Goal: Task Accomplishment & Management: Manage account settings

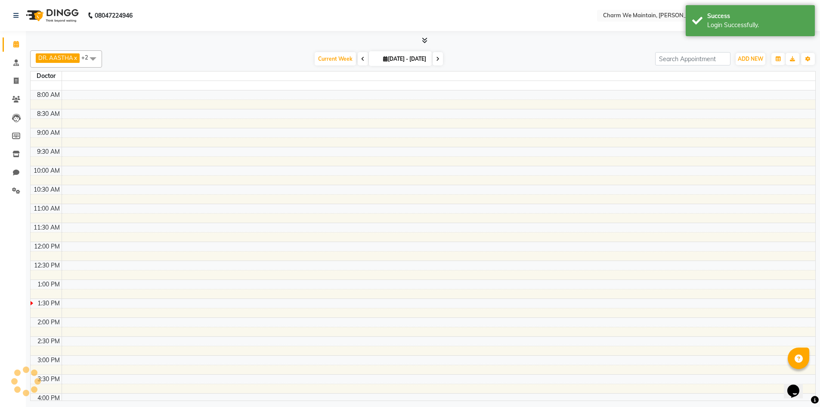
select select "en"
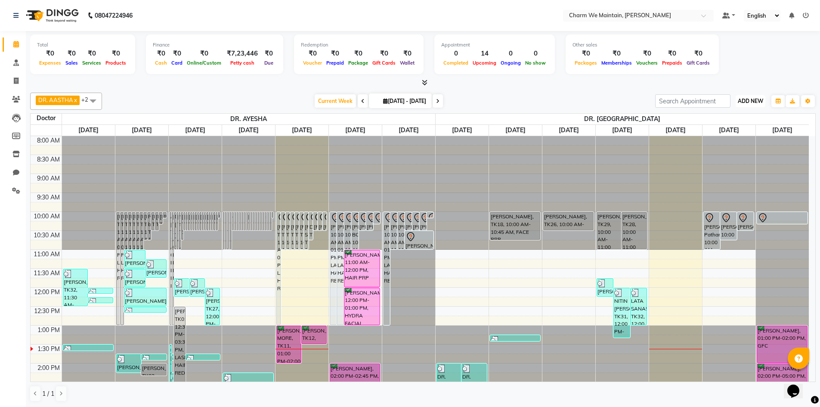
click at [749, 102] on span "ADD NEW" at bounding box center [750, 101] width 25 height 6
click at [780, 103] on icon "button" at bounding box center [778, 101] width 5 height 5
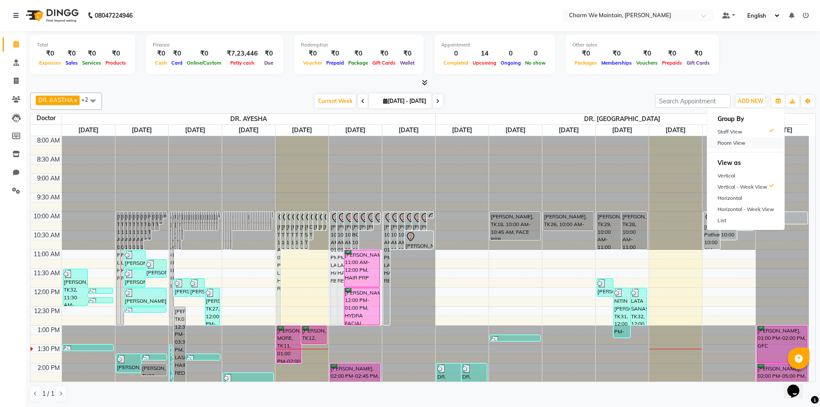
click at [730, 143] on div "Room View" at bounding box center [745, 142] width 77 height 11
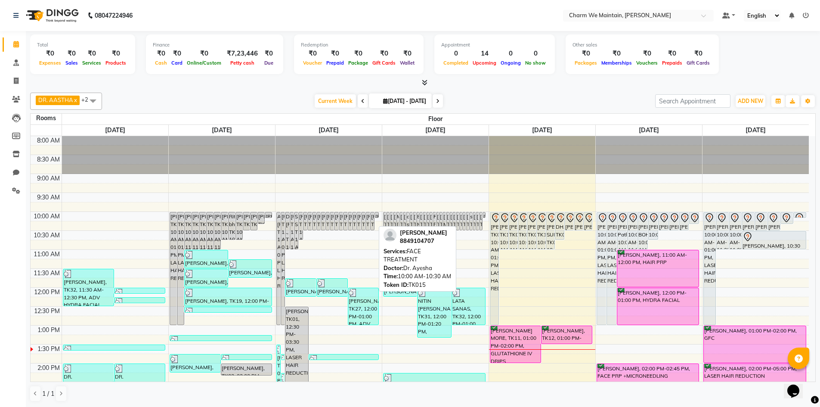
click at [372, 217] on div "[PERSON_NAME], TK15, 10:00 AM-10:30 AM, FACE TREATMENT" at bounding box center [372, 221] width 3 height 18
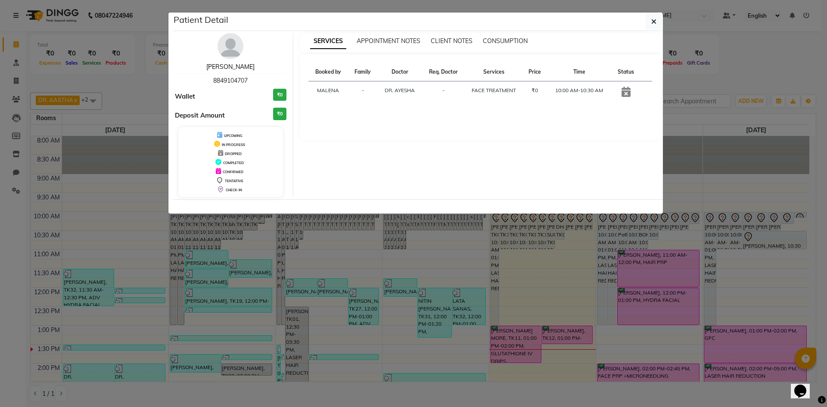
click at [232, 68] on link "[PERSON_NAME]" at bounding box center [230, 67] width 48 height 8
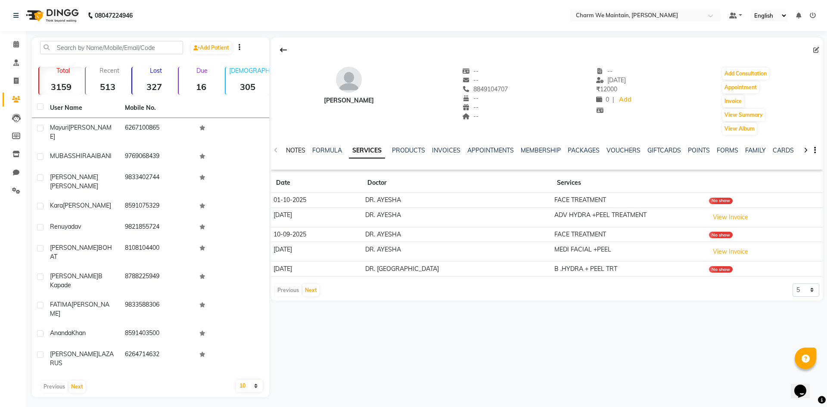
click at [298, 150] on link "NOTES" at bounding box center [295, 150] width 19 height 8
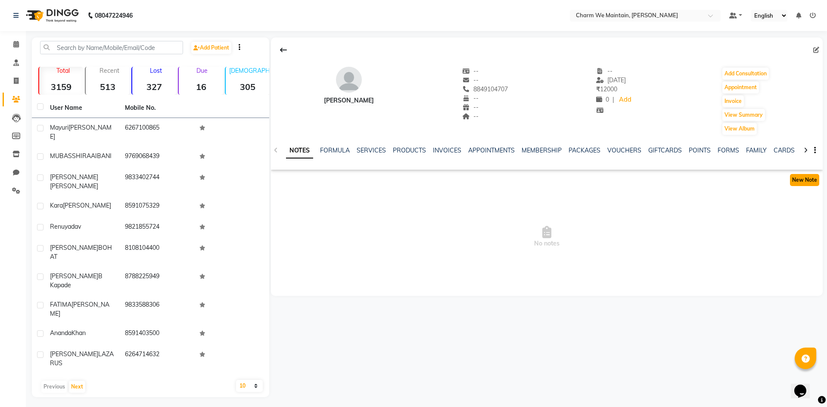
click at [806, 181] on button "New Note" at bounding box center [804, 180] width 29 height 12
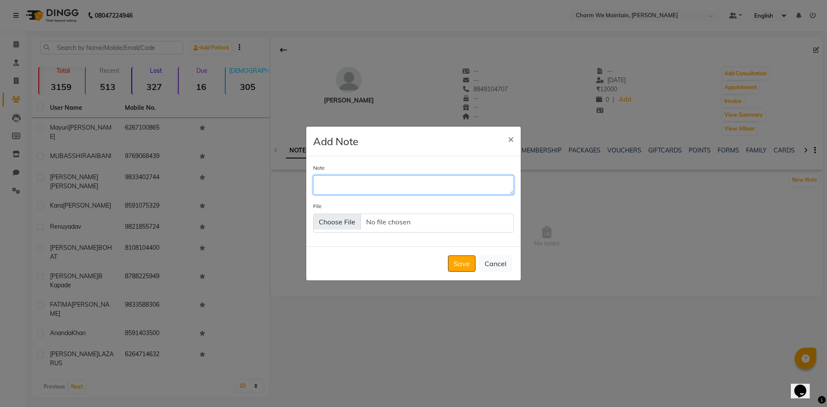
click at [442, 191] on textarea "Note" at bounding box center [413, 184] width 201 height 19
type textarea "ringing/whats app sent"
click at [469, 268] on button "Save" at bounding box center [462, 263] width 28 height 16
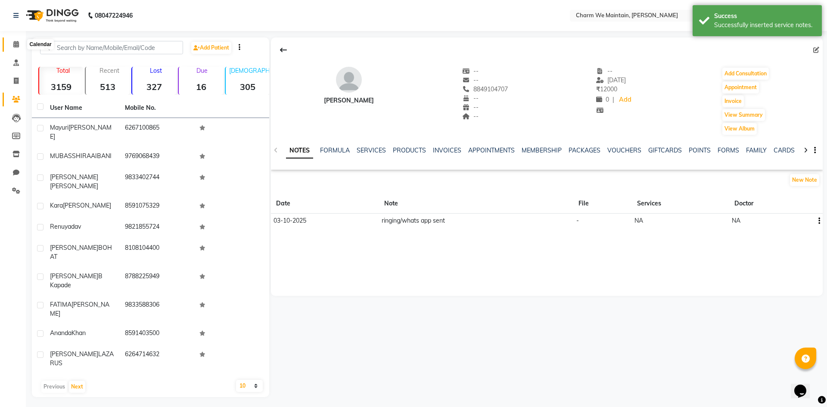
click at [13, 44] on icon at bounding box center [16, 44] width 6 height 6
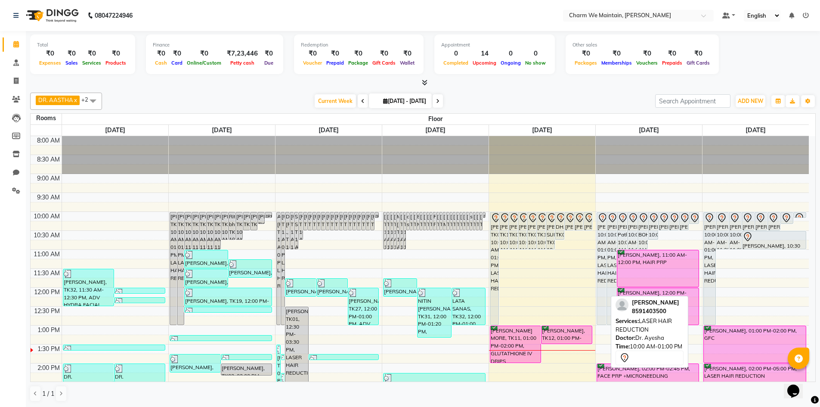
click at [599, 235] on div "[PERSON_NAME], 10:00 AM-01:00 PM, LASER HAIR REDUCTION" at bounding box center [601, 268] width 9 height 112
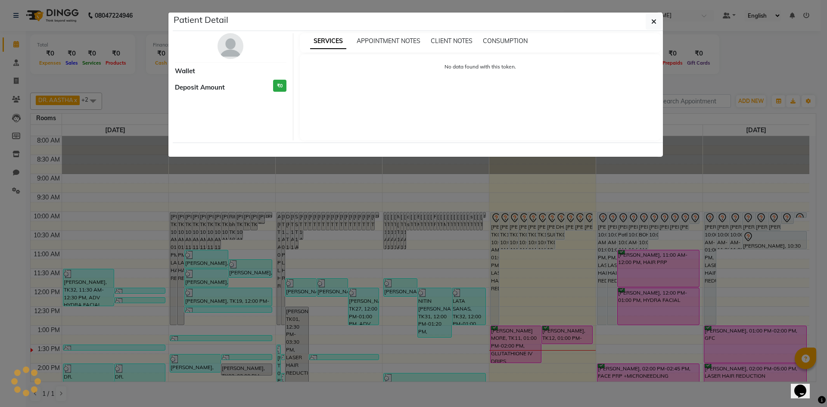
select select "7"
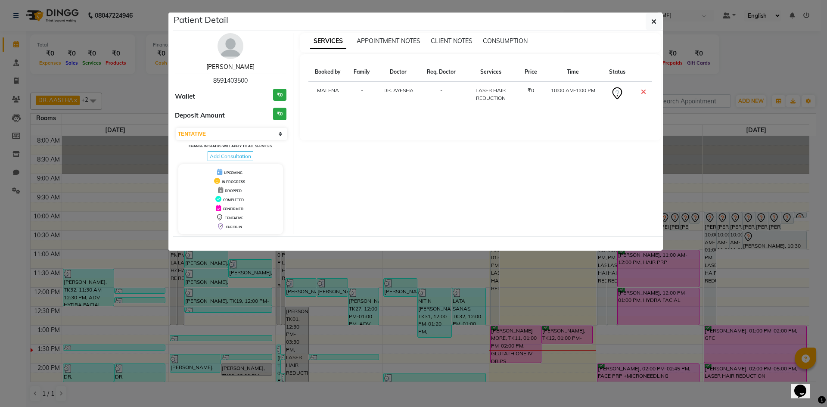
click at [241, 68] on link "[PERSON_NAME]" at bounding box center [230, 67] width 48 height 8
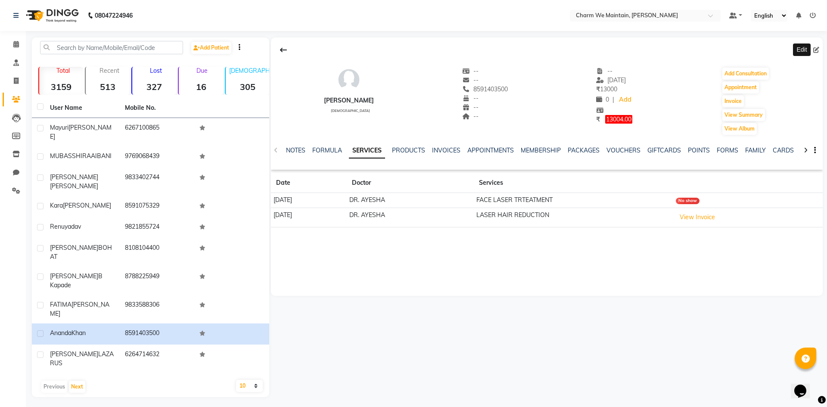
click at [816, 53] on icon at bounding box center [816, 50] width 6 height 6
select select "[DEMOGRAPHIC_DATA]"
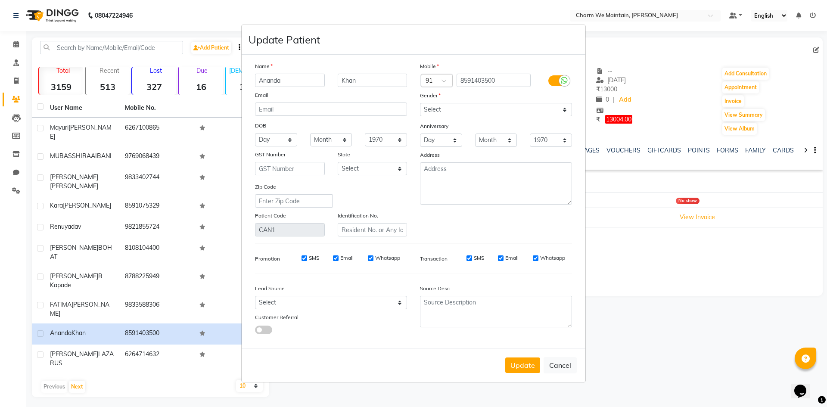
click at [816, 50] on ngb-modal-window "Update Patient Name [PERSON_NAME] Email DOB Day 01 02 03 04 05 06 07 08 09 10 1…" at bounding box center [413, 203] width 827 height 407
drag, startPoint x: 314, startPoint y: 84, endPoint x: 292, endPoint y: 78, distance: 23.6
click at [307, 83] on input "Ananda" at bounding box center [290, 80] width 70 height 13
type input "A"
type input "a"
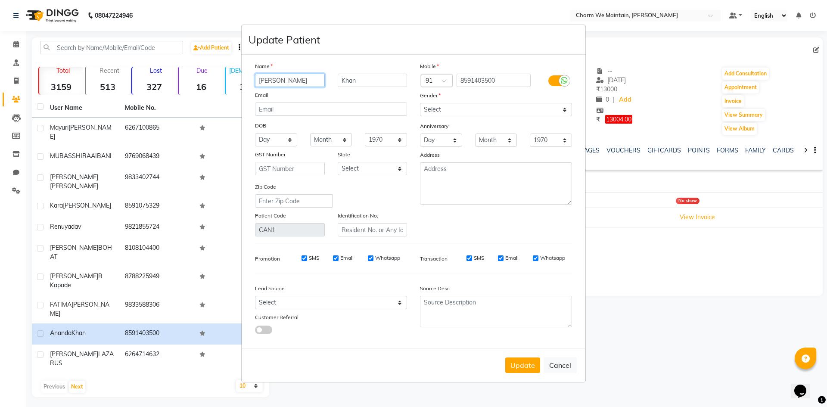
type input "[PERSON_NAME]"
click at [375, 85] on input "Khan" at bounding box center [373, 80] width 70 height 13
click at [346, 83] on input "KKHAN" at bounding box center [373, 80] width 70 height 13
type input "KHAN"
click at [524, 367] on button "Update" at bounding box center [522, 365] width 35 height 16
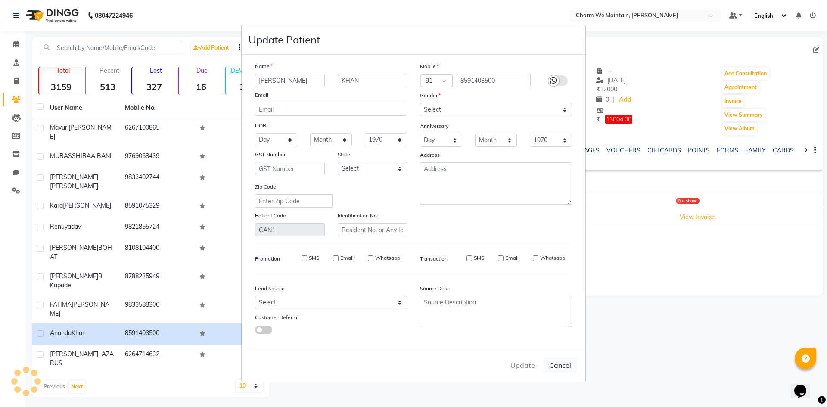
select select
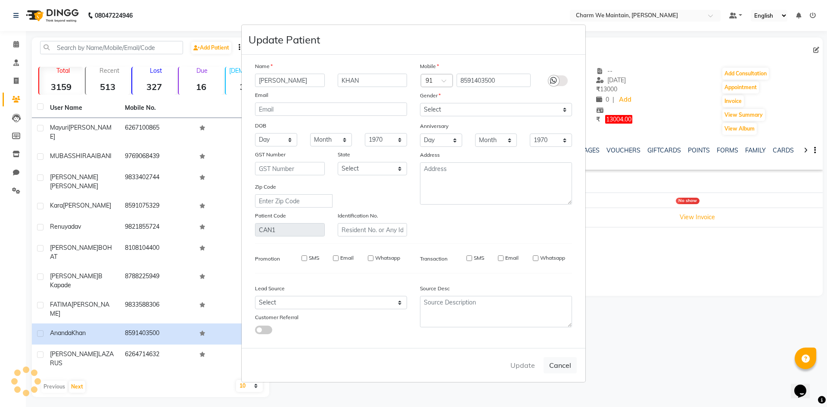
select select
checkbox input "false"
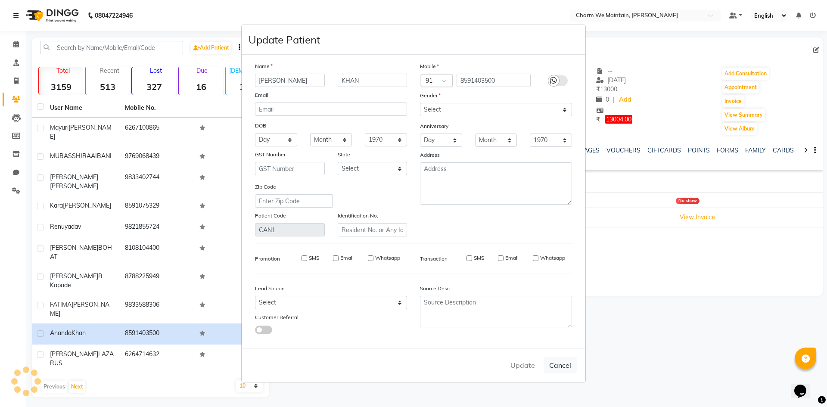
checkbox input "false"
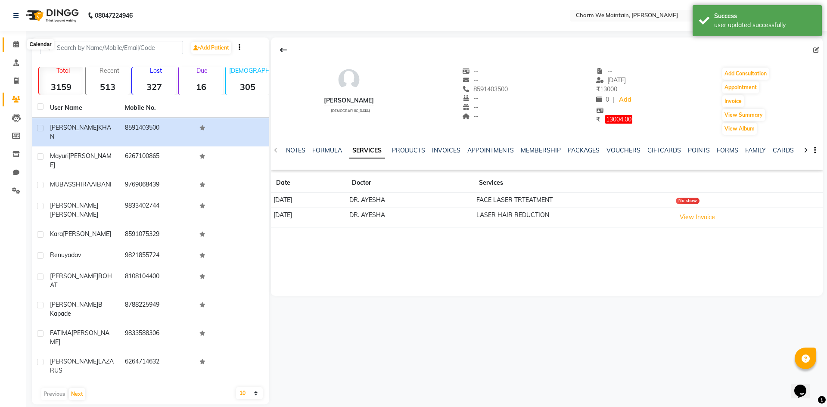
click at [14, 41] on icon at bounding box center [16, 44] width 6 height 6
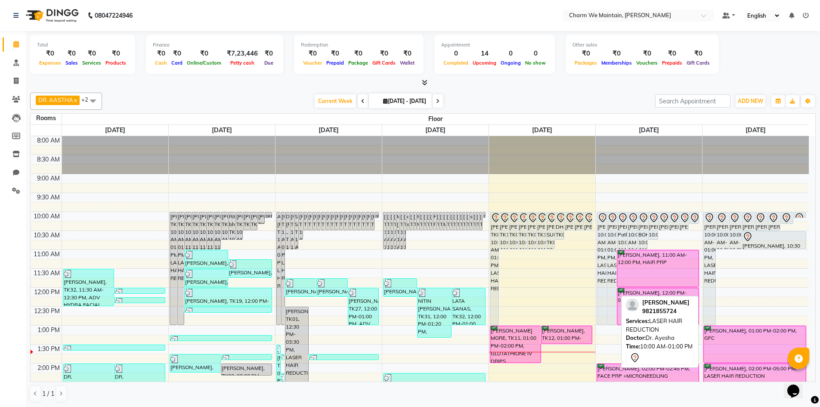
click at [612, 230] on div "[PERSON_NAME], 10:00 AM-01:00 PM, LASER HAIR REDUCTION" at bounding box center [611, 268] width 9 height 112
select select "7"
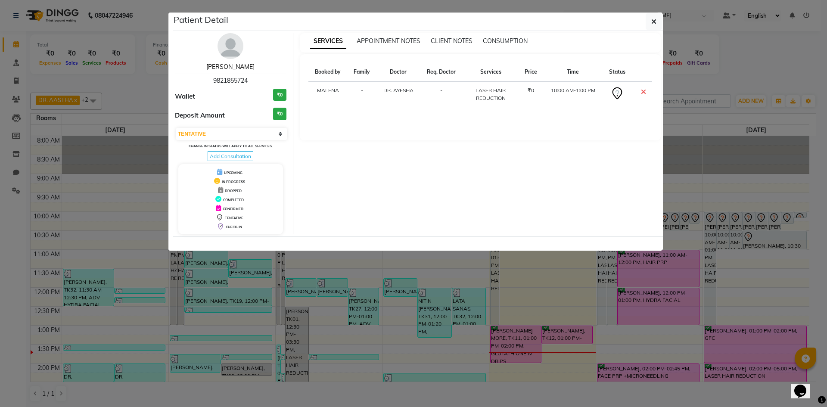
click at [237, 68] on link "[PERSON_NAME]" at bounding box center [230, 67] width 48 height 8
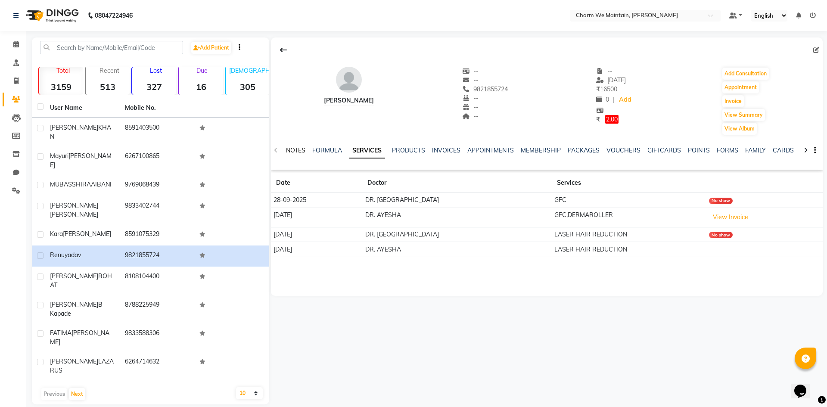
click at [296, 149] on link "NOTES" at bounding box center [295, 150] width 19 height 8
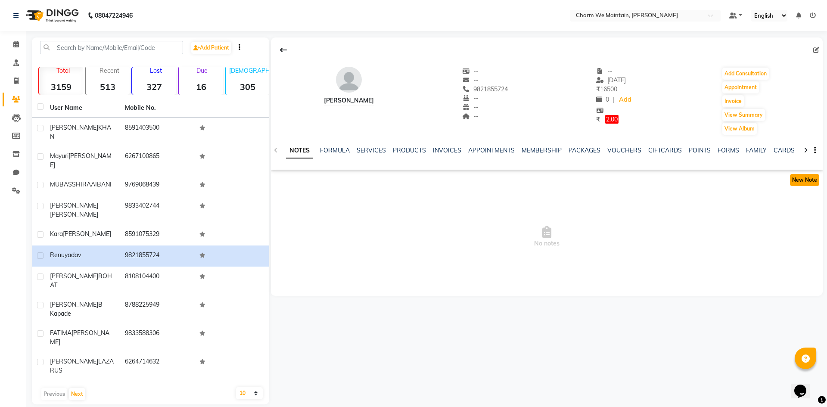
click at [806, 179] on button "New Note" at bounding box center [804, 180] width 29 height 12
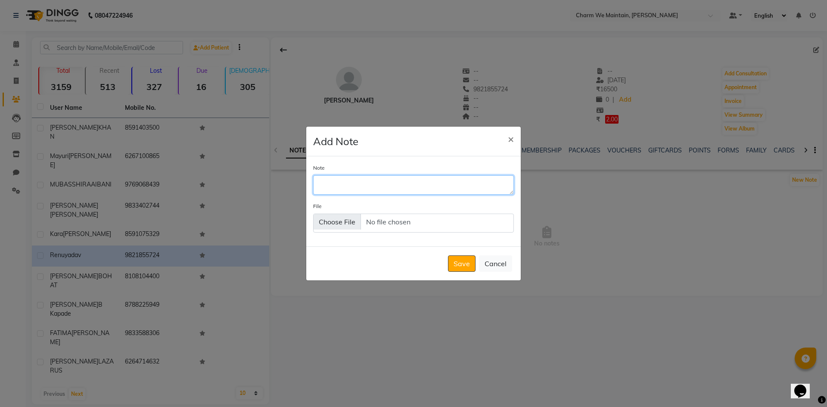
click at [386, 185] on textarea "Note" at bounding box center [413, 184] width 201 height 19
click at [390, 184] on textarea "WILL VISIOT ON SUN AT 2:00" at bounding box center [413, 184] width 201 height 19
type textarea "WILL VISIOT ON [DATE] 2:00"
click at [462, 268] on button "Save" at bounding box center [462, 263] width 28 height 16
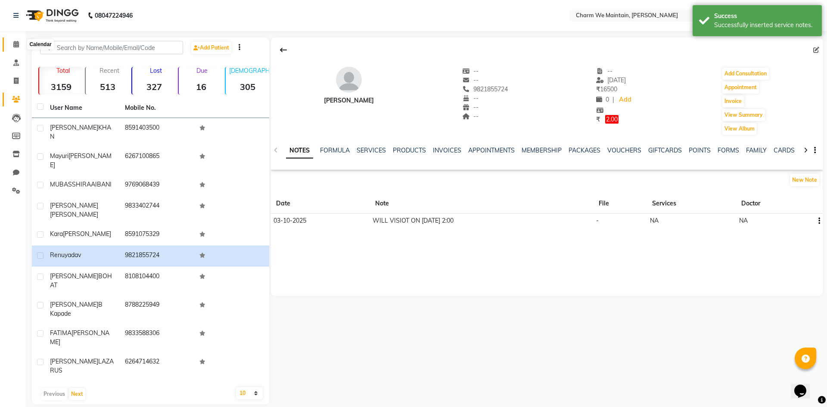
click at [15, 46] on icon at bounding box center [16, 44] width 6 height 6
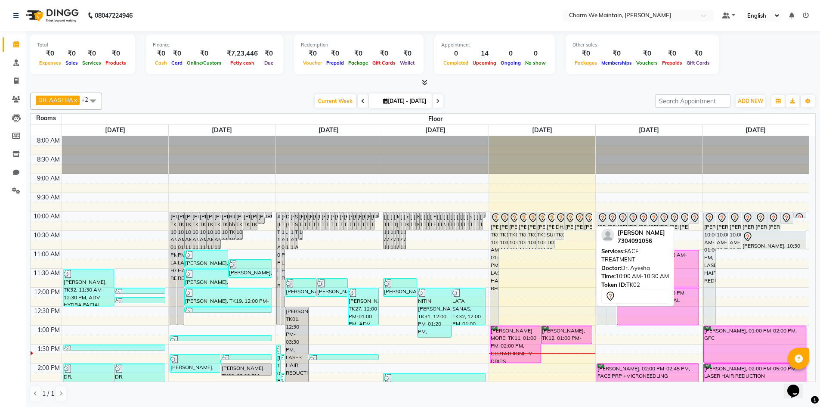
click at [588, 218] on icon at bounding box center [589, 218] width 10 height 10
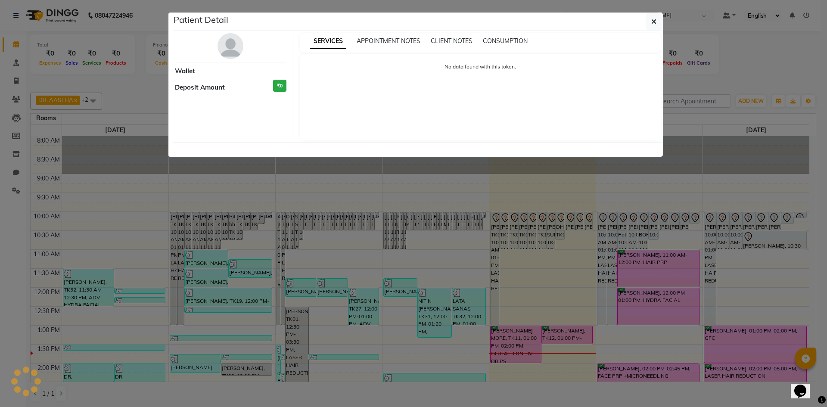
select select "7"
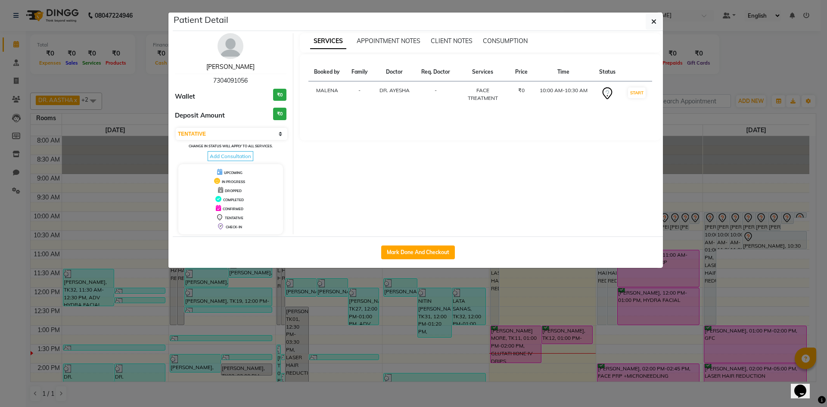
click at [228, 68] on link "[PERSON_NAME]" at bounding box center [230, 67] width 48 height 8
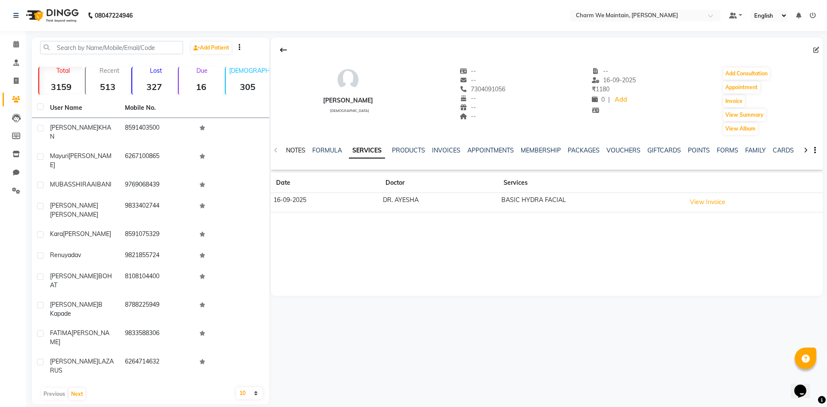
click at [294, 150] on link "NOTES" at bounding box center [295, 150] width 19 height 8
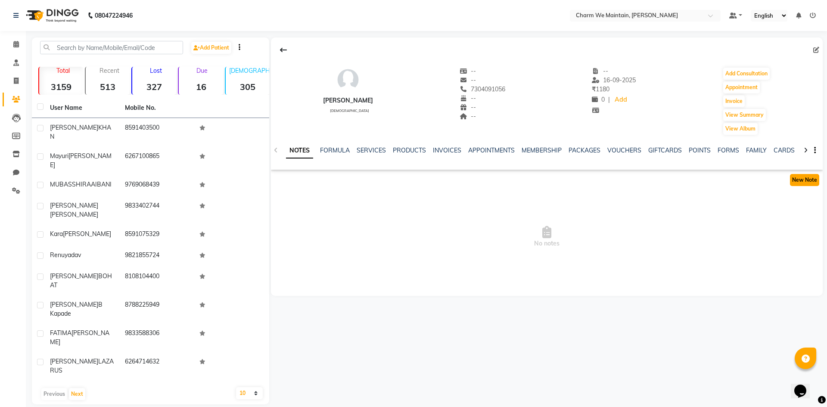
click at [799, 177] on button "New Note" at bounding box center [804, 180] width 29 height 12
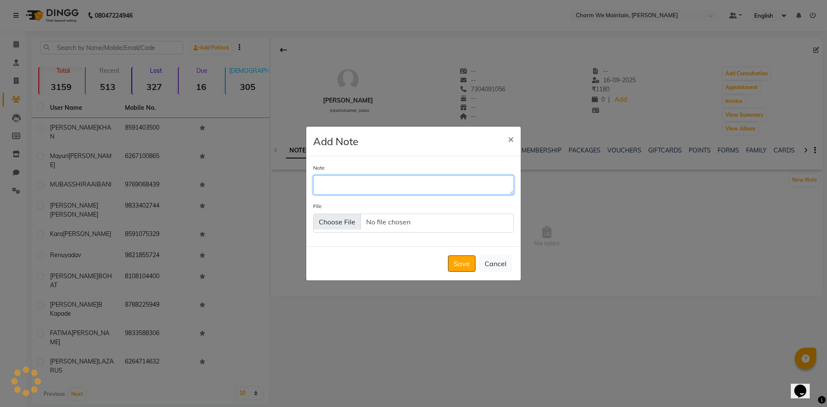
click at [426, 183] on textarea "Note" at bounding box center [413, 184] width 201 height 19
click at [335, 183] on textarea "WILLCALL" at bounding box center [413, 184] width 201 height 19
click at [389, 190] on textarea "WILL CALL" at bounding box center [413, 184] width 201 height 19
type textarea "WILL CALL N VISIT THE CENTER"
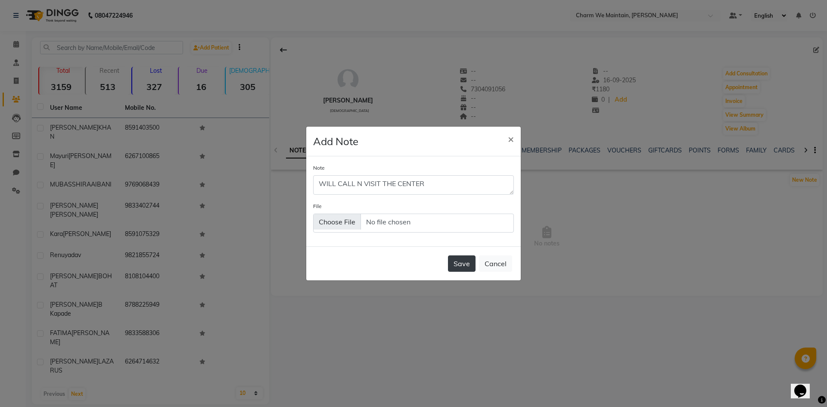
click at [457, 259] on button "Save" at bounding box center [462, 263] width 28 height 16
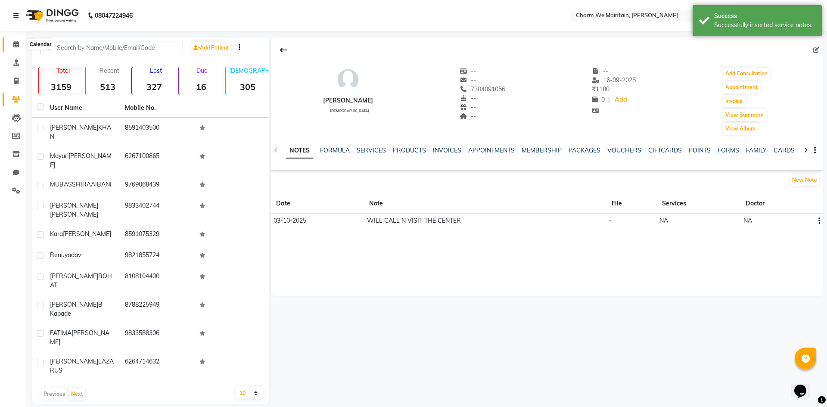
click at [15, 47] on icon at bounding box center [16, 44] width 6 height 6
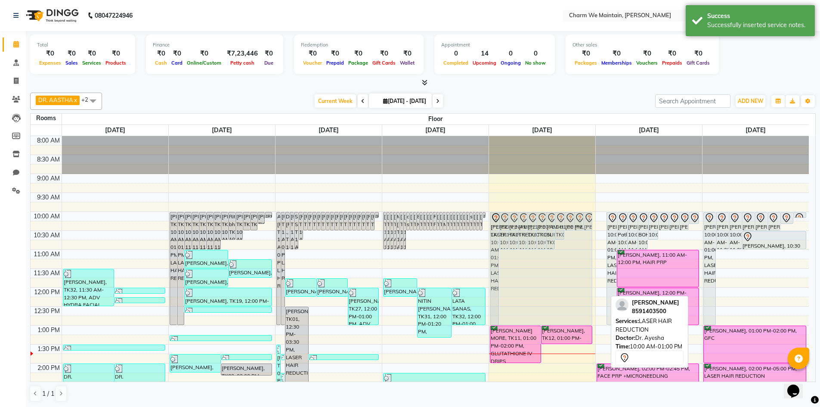
drag, startPoint x: 604, startPoint y: 231, endPoint x: 566, endPoint y: 229, distance: 38.0
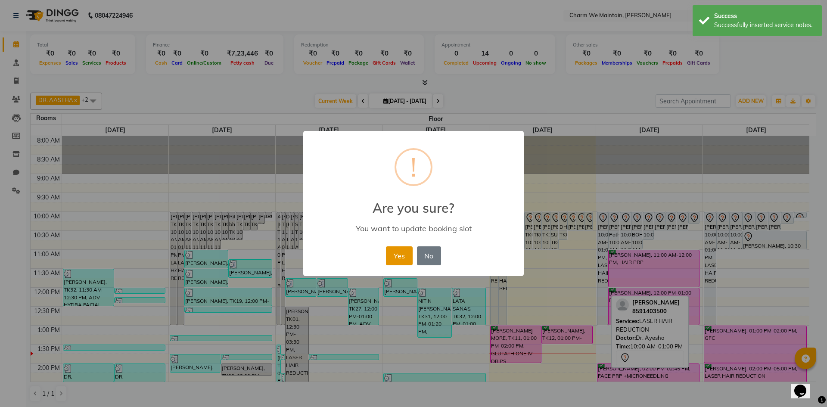
click at [394, 257] on button "Yes" at bounding box center [399, 255] width 26 height 19
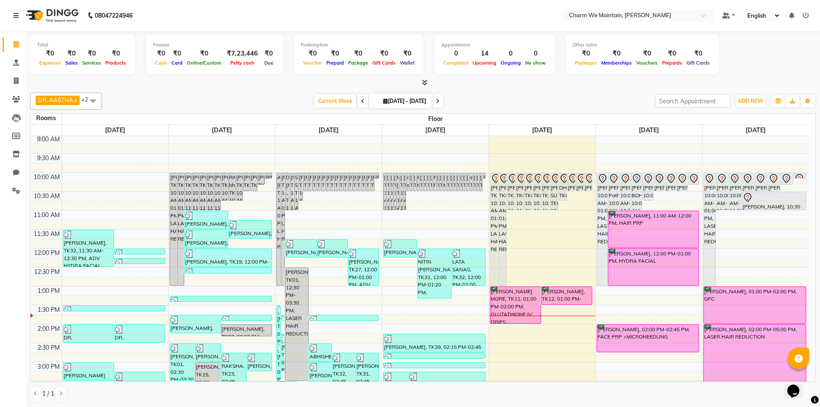
scroll to position [43, 0]
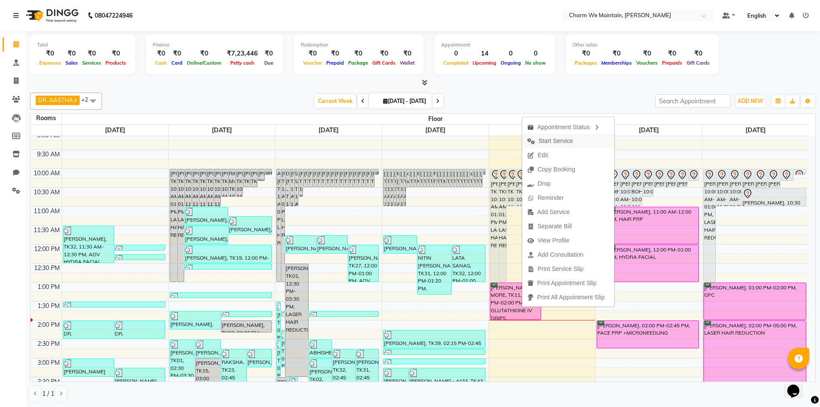
click at [555, 141] on span "Start Service" at bounding box center [556, 141] width 34 height 9
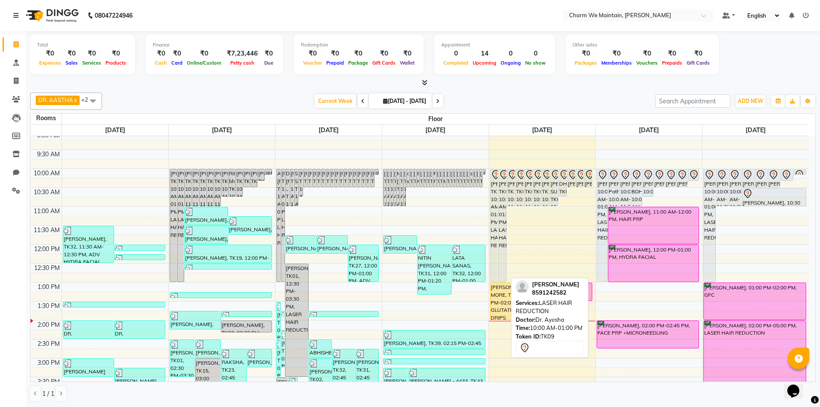
click at [503, 188] on div "[PERSON_NAME], TK09, 10:00 AM-01:00 PM, LASER HAIR REDUCTION" at bounding box center [503, 225] width 8 height 112
click at [504, 189] on div "[PERSON_NAME], TK09, 10:00 AM-01:00 PM, LASER HAIR REDUCTION" at bounding box center [503, 225] width 8 height 112
select select "7"
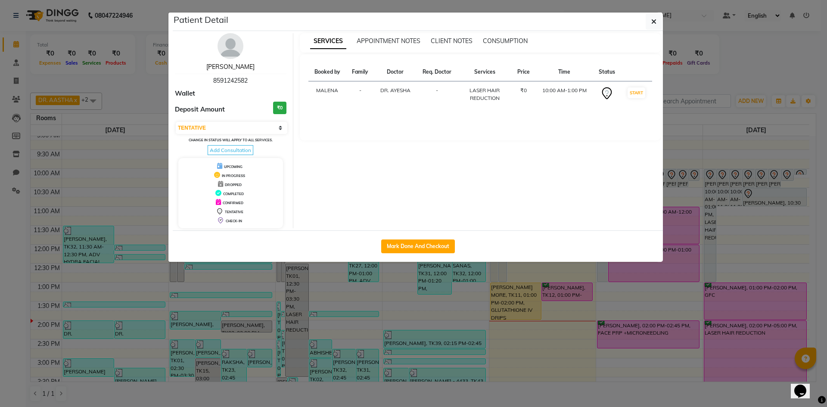
click at [239, 66] on link "[PERSON_NAME]" at bounding box center [230, 67] width 48 height 8
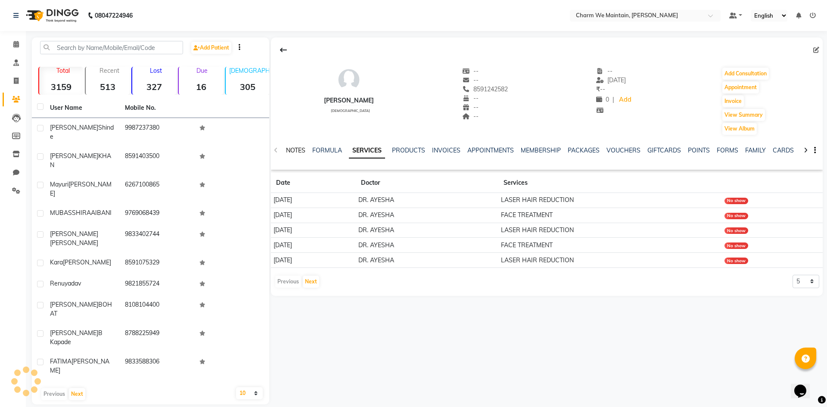
click at [302, 149] on link "NOTES" at bounding box center [295, 150] width 19 height 8
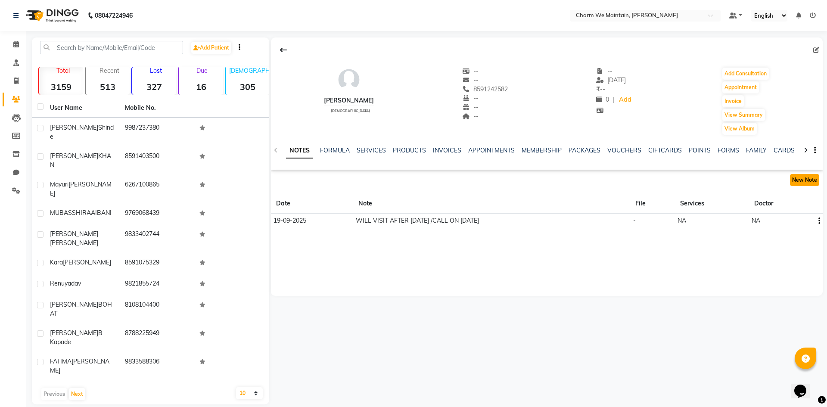
click at [802, 184] on button "New Note" at bounding box center [804, 180] width 29 height 12
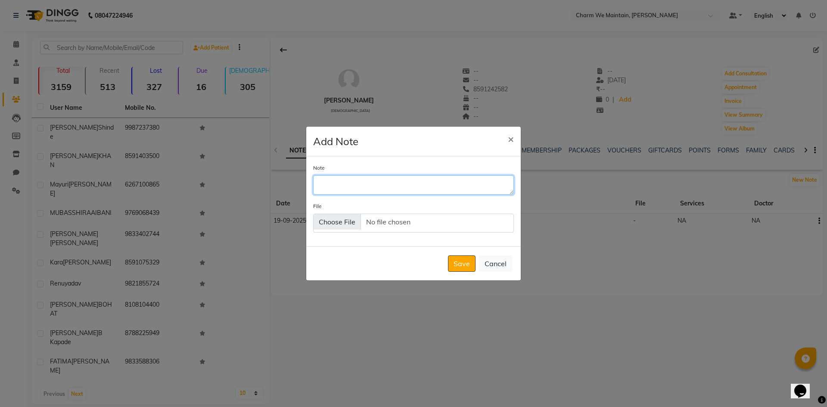
click at [388, 182] on textarea "Note" at bounding box center [413, 184] width 201 height 19
type textarea "W"
type textarea "DISCONNECTED THE CALL/WHATS APP SENT"
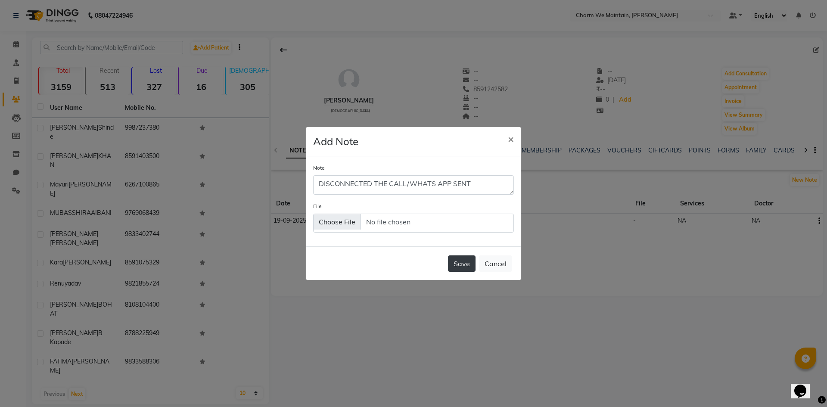
click at [458, 267] on button "Save" at bounding box center [462, 263] width 28 height 16
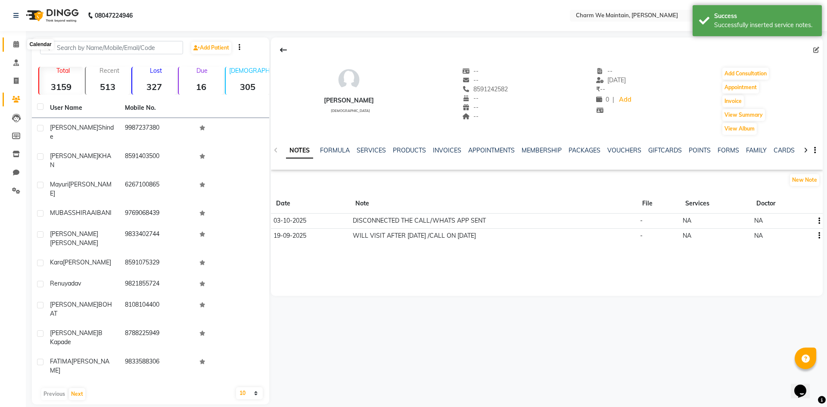
click at [17, 44] on icon at bounding box center [16, 44] width 6 height 6
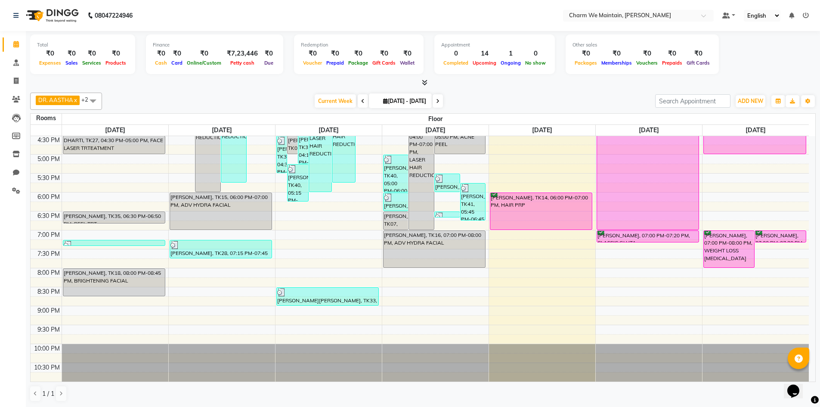
scroll to position [107, 0]
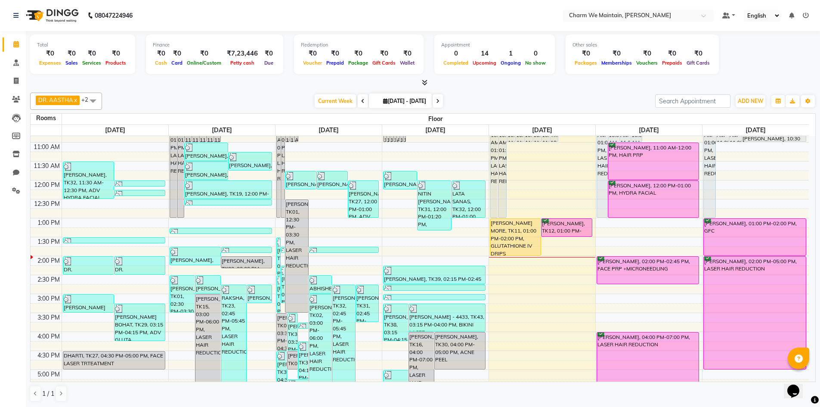
click at [538, 265] on div "8:00 AM 8:30 AM 9:00 AM 9:30 AM 10:00 AM 10:30 AM 11:00 AM 11:30 AM 12:00 PM 12…" at bounding box center [420, 313] width 779 height 568
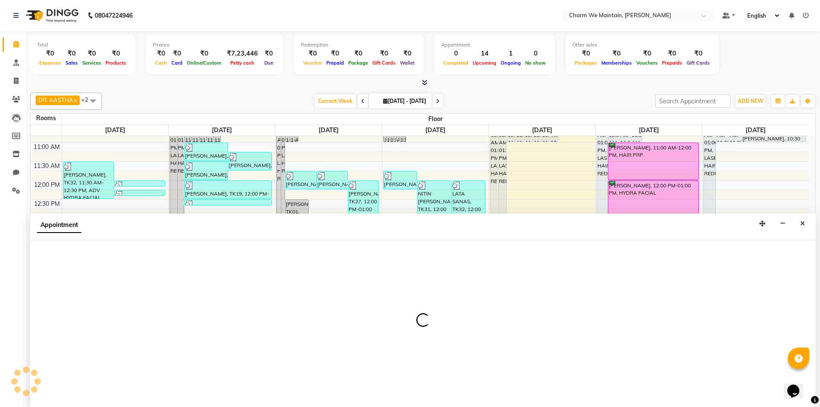
scroll to position [0, 0]
select select "tentative"
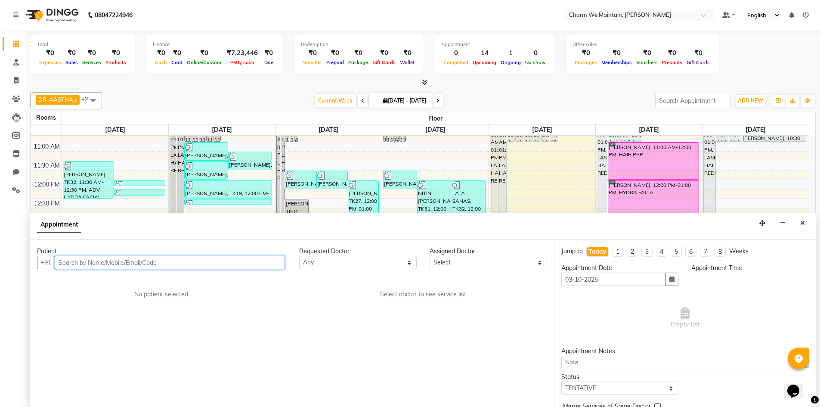
select select "840"
click at [210, 263] on input "text" at bounding box center [170, 262] width 230 height 13
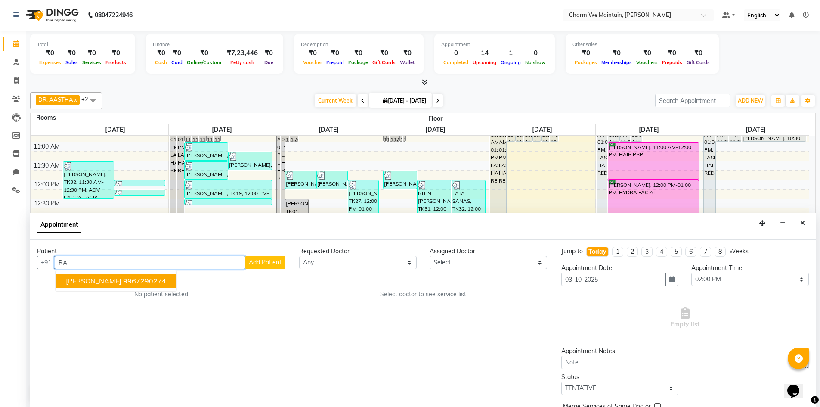
type input "R"
type input "RAKESH"
click at [805, 223] on button "Close" at bounding box center [803, 223] width 12 height 13
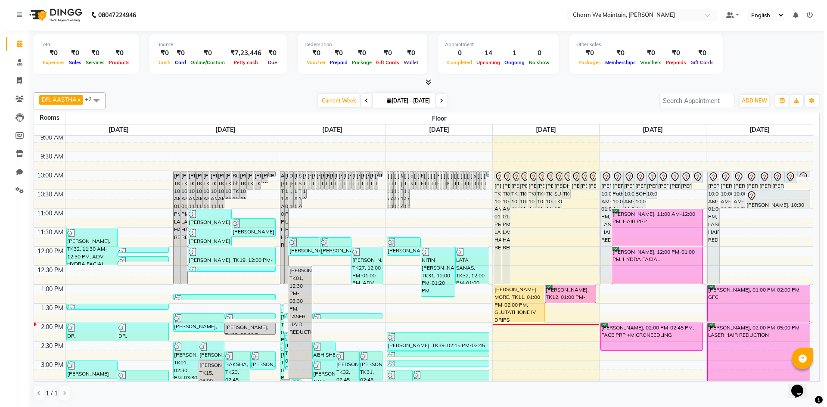
scroll to position [0, 0]
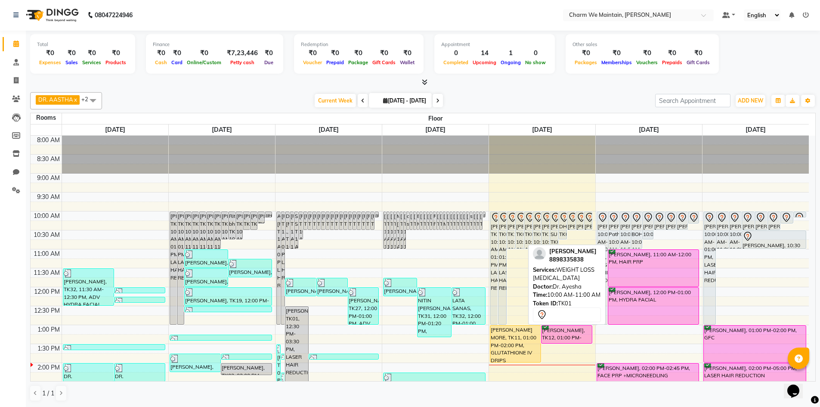
click at [521, 217] on icon at bounding box center [521, 217] width 10 height 10
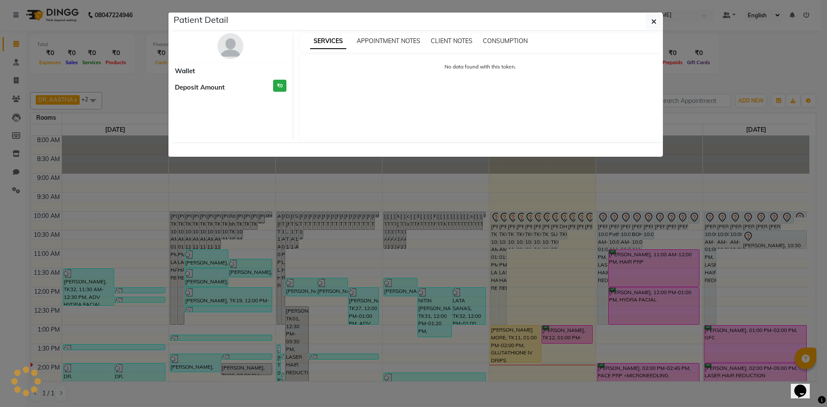
select select "7"
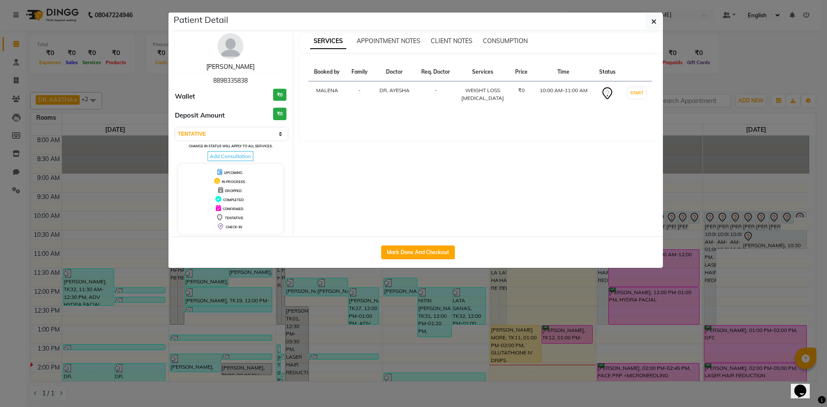
click at [241, 68] on link "[PERSON_NAME]" at bounding box center [230, 67] width 48 height 8
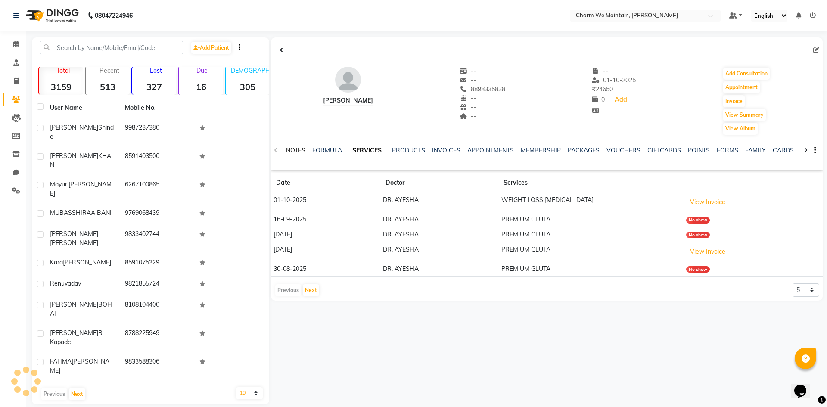
click at [286, 149] on link "NOTES" at bounding box center [295, 150] width 19 height 8
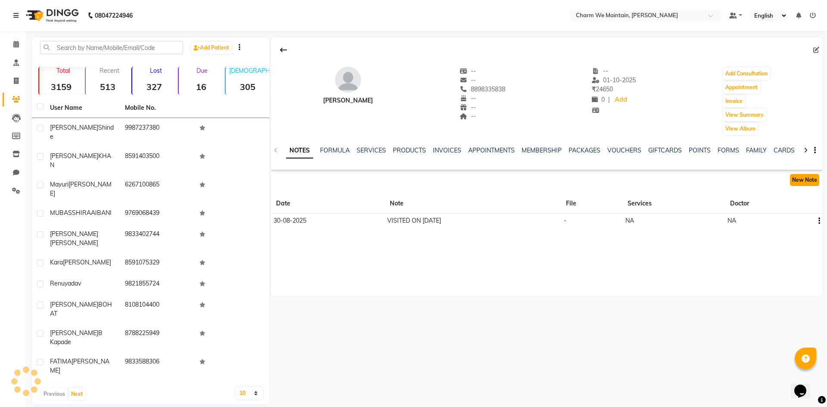
click at [802, 183] on button "New Note" at bounding box center [804, 180] width 29 height 12
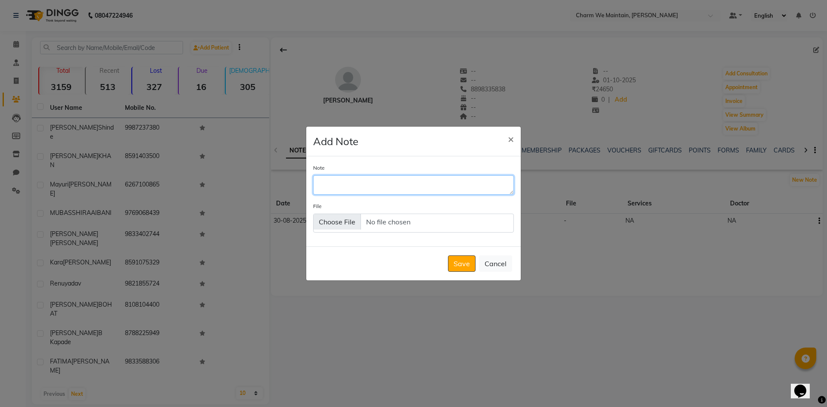
click at [404, 190] on textarea "Note" at bounding box center [413, 184] width 201 height 19
type textarea "VISITED ON [DATE]"
click at [463, 262] on button "Save" at bounding box center [462, 263] width 28 height 16
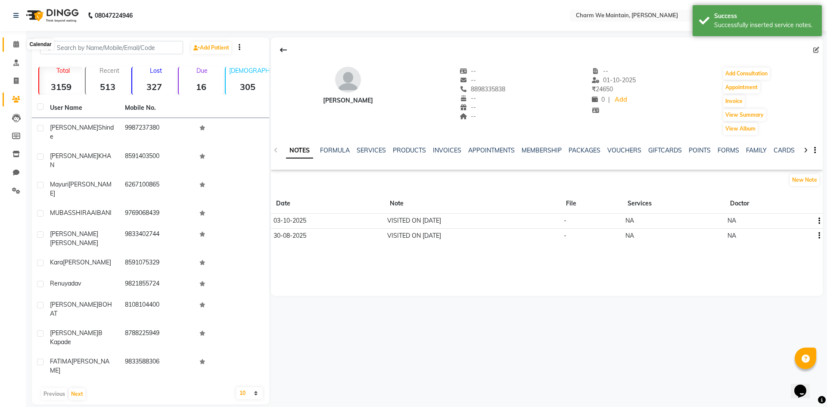
click at [21, 43] on span at bounding box center [16, 45] width 15 height 10
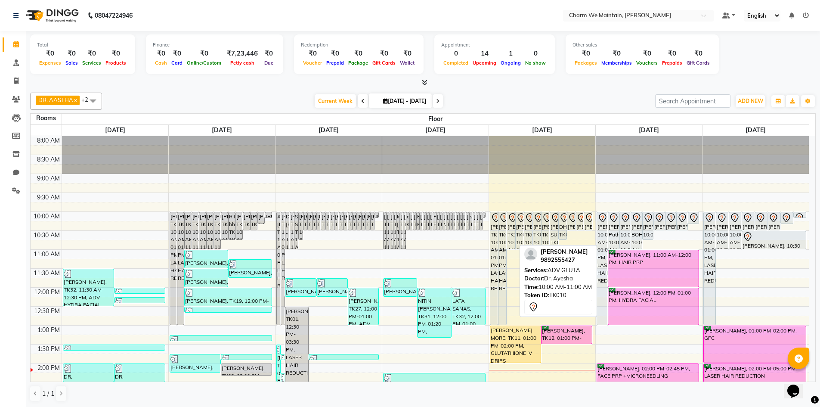
click at [509, 225] on div "[PERSON_NAME], TK10, 10:00 AM-11:00 AM, ADV GLUTA" at bounding box center [511, 230] width 8 height 37
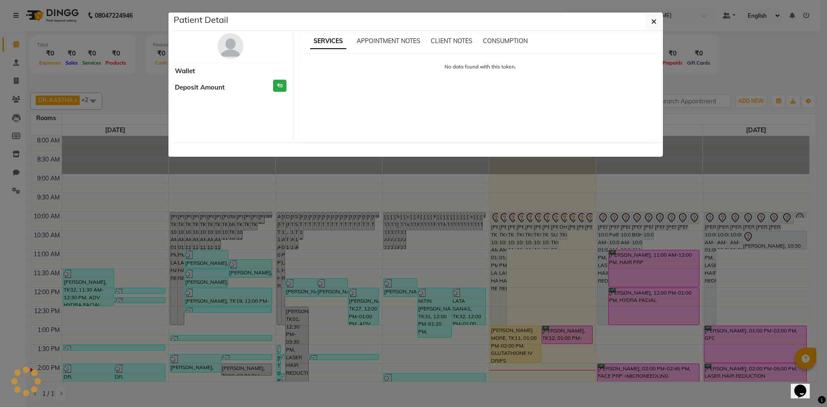
select select "7"
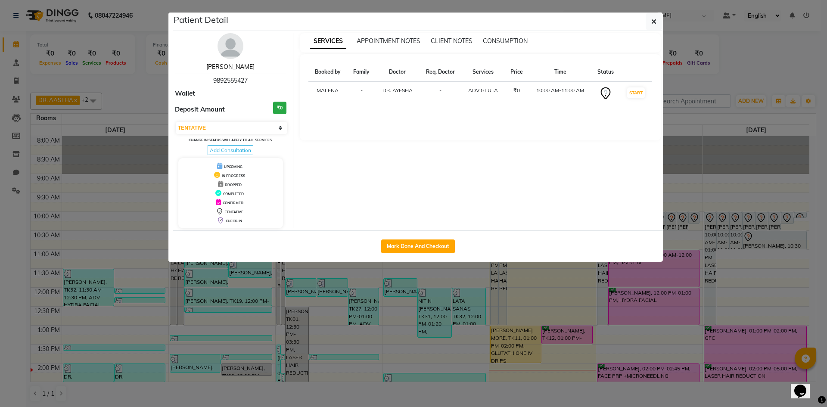
click at [230, 70] on link "[PERSON_NAME]" at bounding box center [230, 67] width 48 height 8
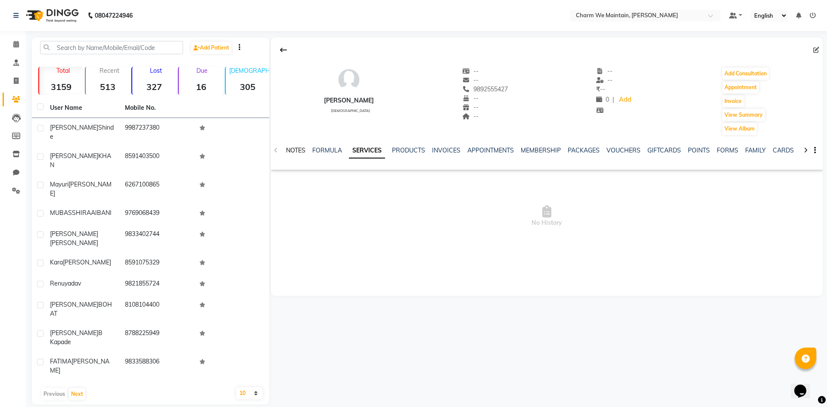
click at [299, 150] on link "NOTES" at bounding box center [295, 150] width 19 height 8
click at [794, 182] on button "New Note" at bounding box center [804, 180] width 29 height 12
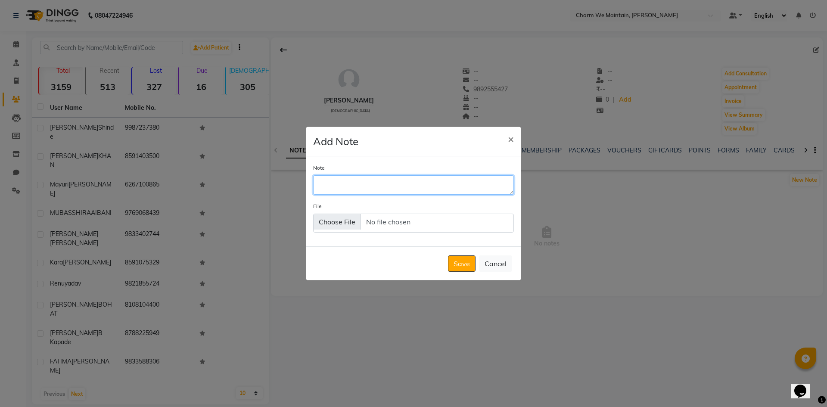
click at [472, 183] on textarea "Note" at bounding box center [413, 184] width 201 height 19
click at [387, 190] on textarea "WAS NOT WELL AFTER THE GLUTA LAST GLUTA TRT WHICH WAS [PERSON_NAME] ON" at bounding box center [413, 184] width 201 height 19
click at [399, 188] on textarea "WAS NOT WELL AFTER THE GLUTA LAST GLUTA TRT WHICH WAS DONE ON" at bounding box center [413, 184] width 201 height 19
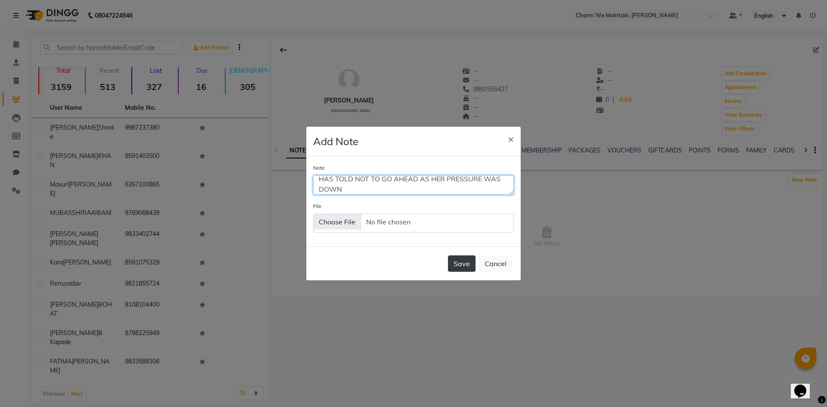
type textarea "WAS NOT WELL AFTER THE GLUTA LAST GLUTA TRT WHICH WAS DONE ON [DATE] /PATIENTS …"
click at [458, 263] on button "Save" at bounding box center [462, 263] width 28 height 16
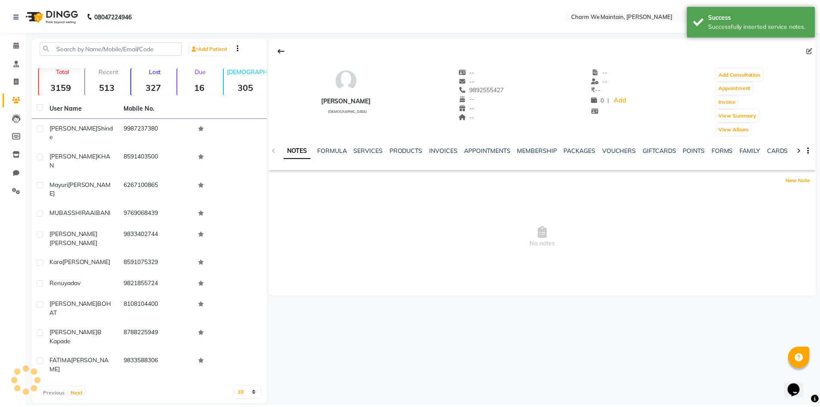
scroll to position [0, 0]
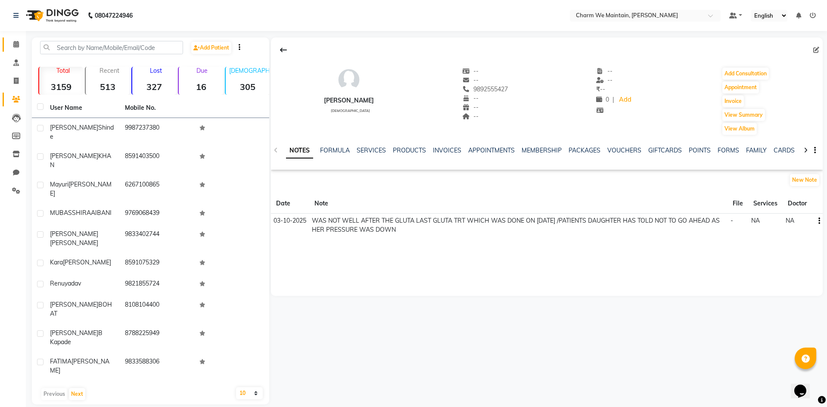
click at [15, 43] on icon at bounding box center [16, 44] width 6 height 6
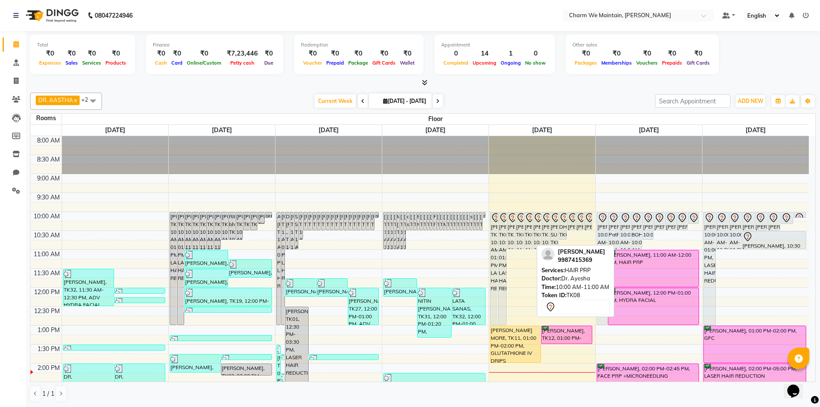
click at [528, 242] on div "[PERSON_NAME], TK08, 10:00 AM-11:00 AM, HAIR PRP" at bounding box center [528, 230] width 8 height 37
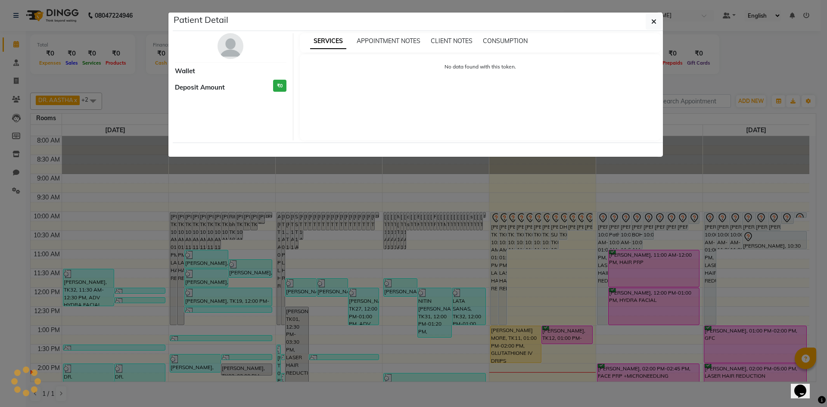
select select "7"
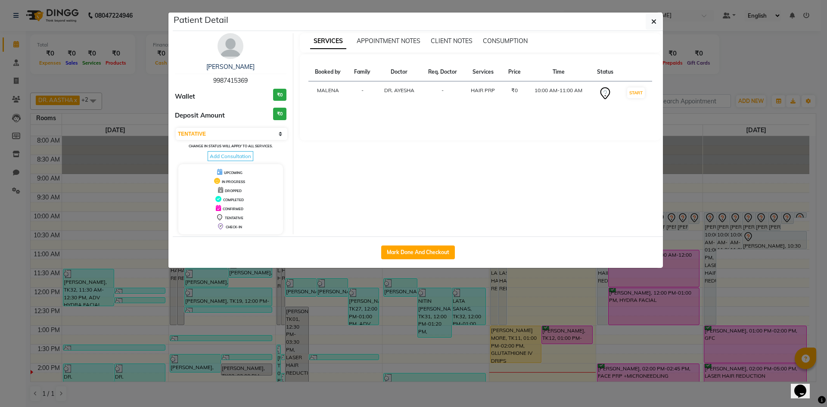
click at [234, 62] on div "[PERSON_NAME]" at bounding box center [231, 66] width 112 height 9
click at [241, 70] on link "[PERSON_NAME]" at bounding box center [230, 67] width 48 height 8
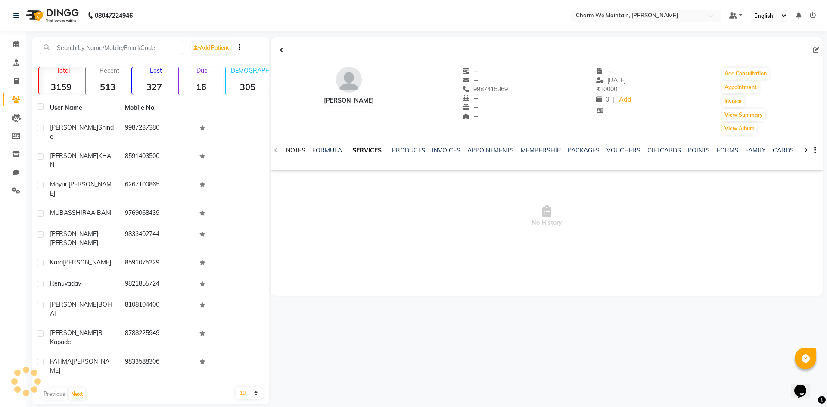
click at [298, 147] on link "NOTES" at bounding box center [295, 150] width 19 height 8
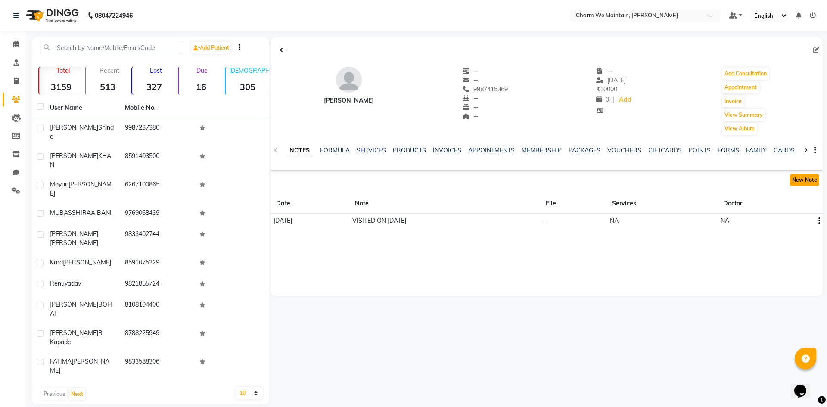
click at [799, 177] on button "New Note" at bounding box center [804, 180] width 29 height 12
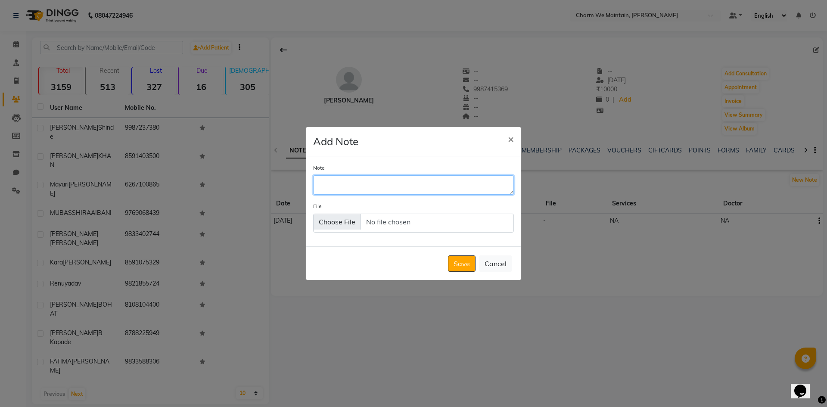
click at [452, 179] on textarea "Note" at bounding box center [413, 184] width 201 height 19
type textarea "CALL NEXT WEEK"
click at [465, 264] on button "Save" at bounding box center [462, 263] width 28 height 16
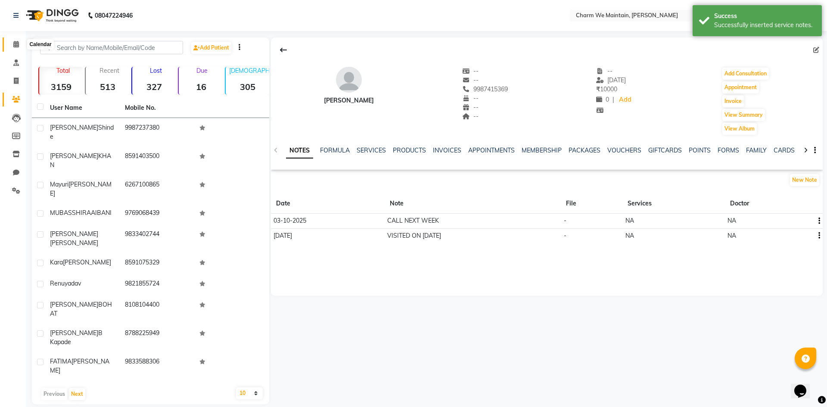
click at [15, 44] on icon at bounding box center [16, 44] width 6 height 6
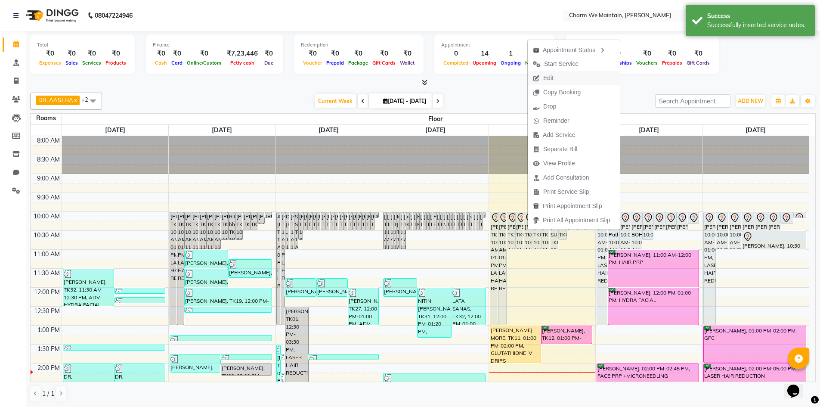
click at [555, 78] on span "Edit" at bounding box center [543, 78] width 31 height 14
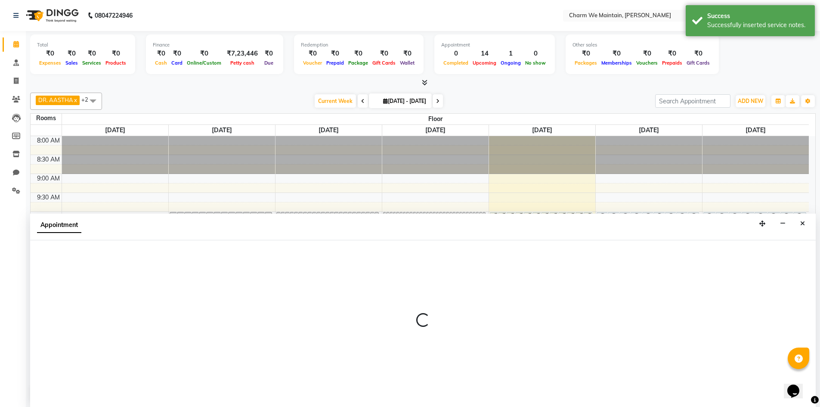
scroll to position [0, 0]
select select "tentative"
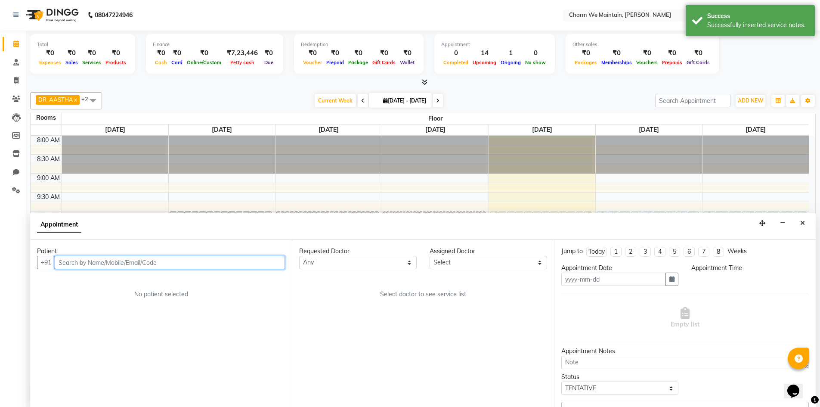
type input "03-10-2025"
select select "600"
select select "86210"
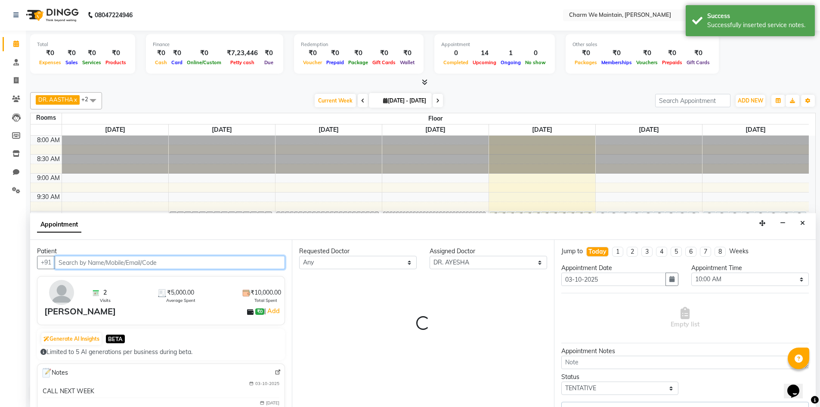
scroll to position [228, 0]
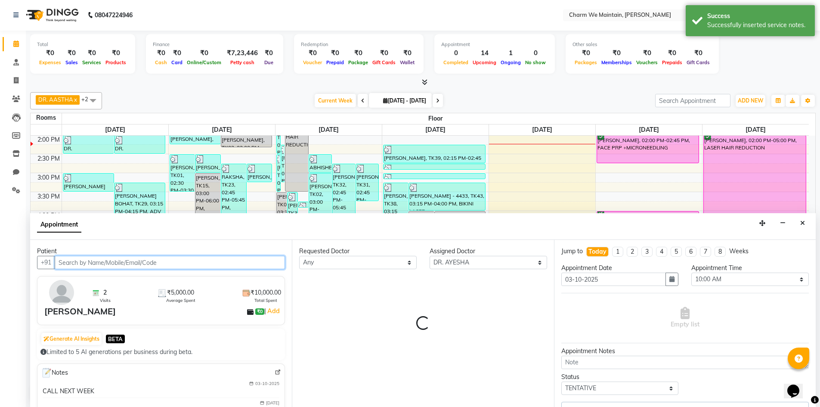
select select "4343"
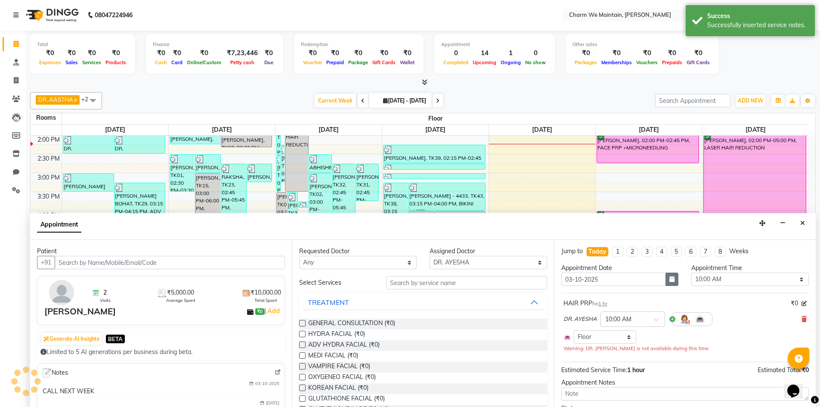
click at [670, 280] on icon "button" at bounding box center [672, 279] width 5 height 6
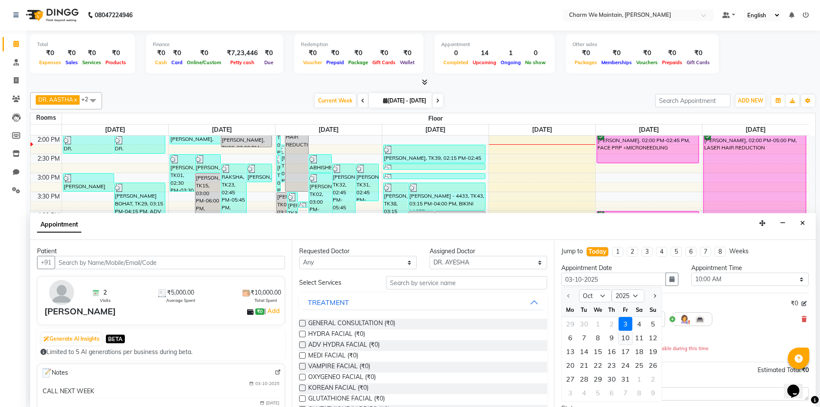
click at [626, 337] on div "10" at bounding box center [626, 338] width 14 height 14
type input "[DATE]"
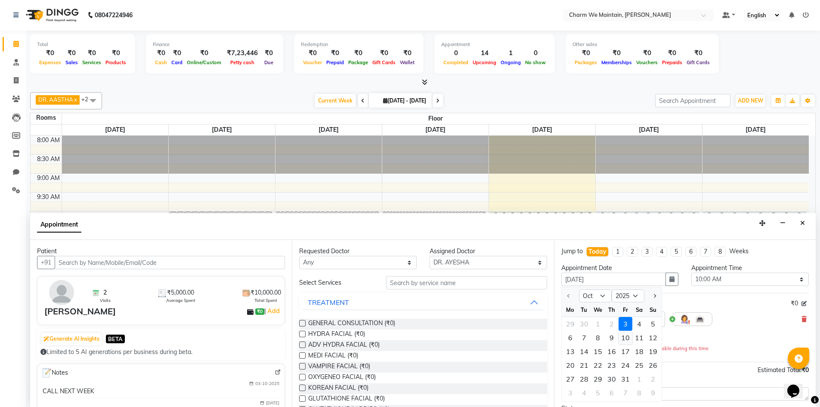
select select "600"
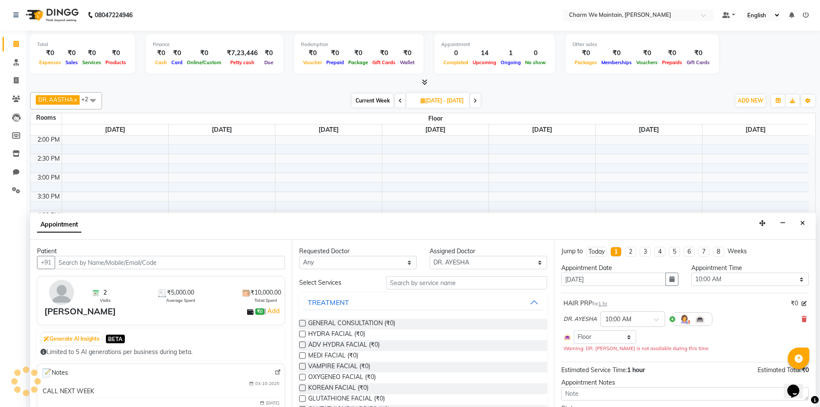
scroll to position [49, 0]
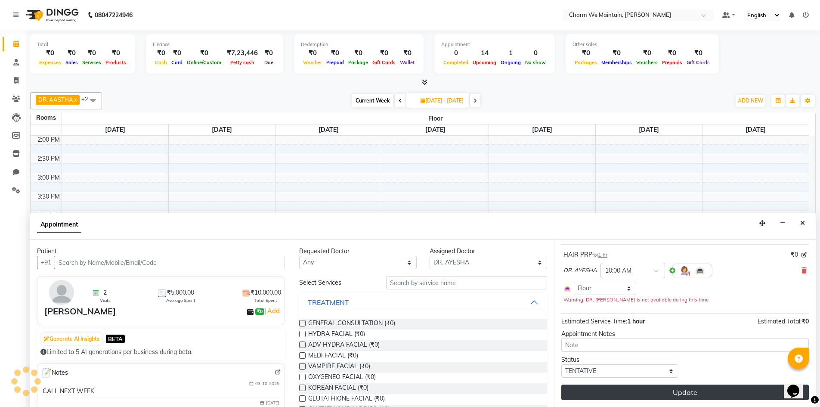
click at [679, 388] on button "Update" at bounding box center [686, 393] width 248 height 16
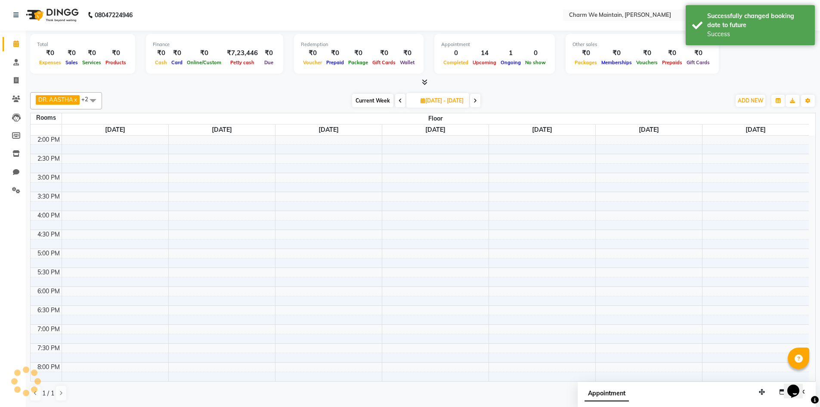
scroll to position [0, 0]
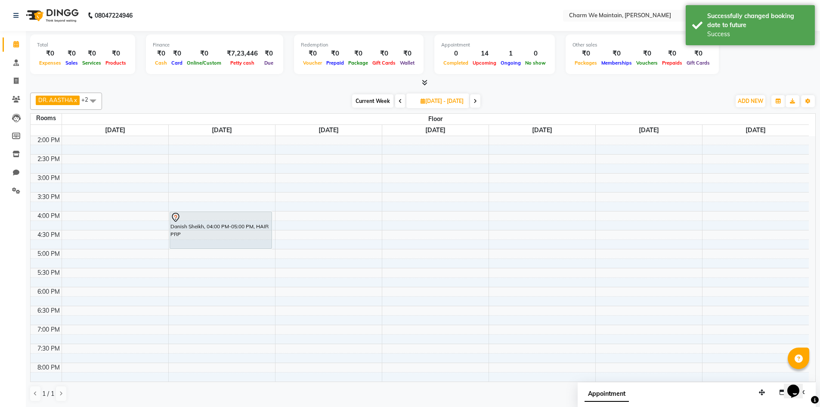
click at [395, 101] on span at bounding box center [400, 100] width 10 height 13
type input "[DATE]"
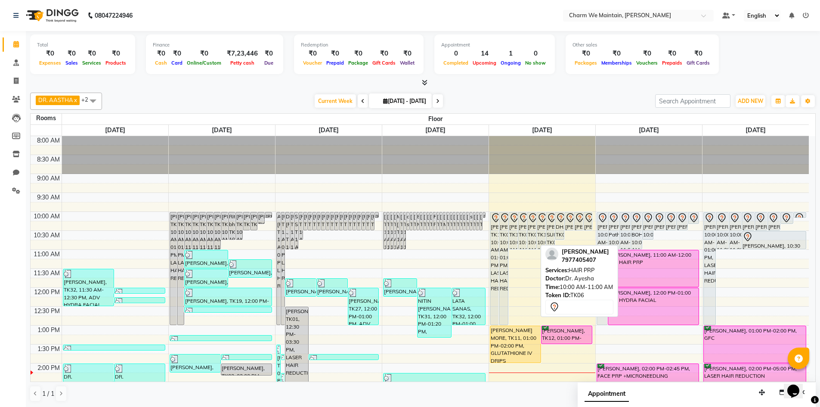
click at [530, 226] on div "[PERSON_NAME], TK06, 10:00 AM-11:00 AM, HAIR PRP" at bounding box center [531, 230] width 9 height 37
select select "7"
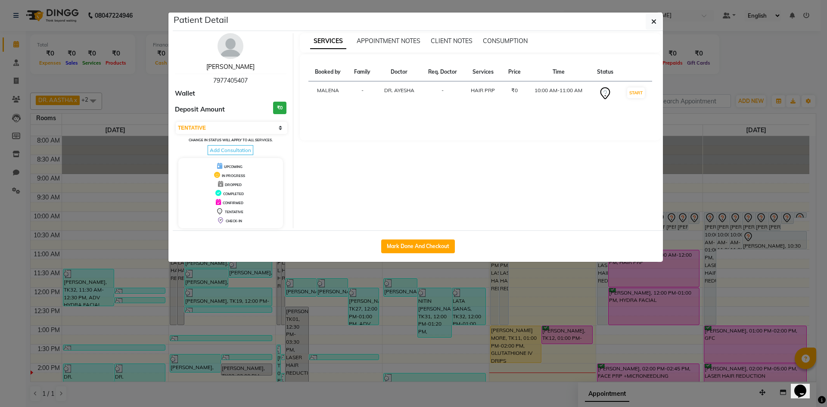
click at [217, 68] on link "[PERSON_NAME]" at bounding box center [230, 67] width 48 height 8
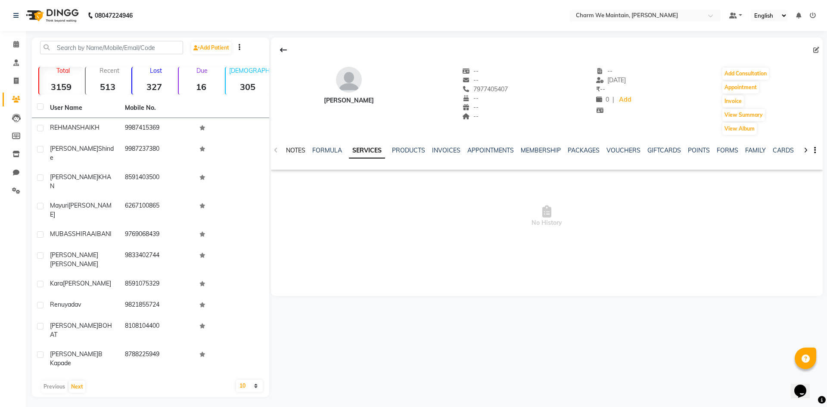
click at [293, 152] on link "NOTES" at bounding box center [295, 150] width 19 height 8
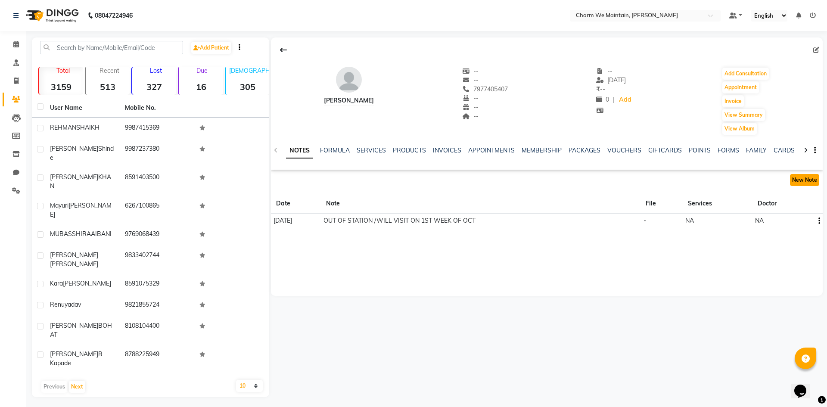
click at [798, 180] on button "New Note" at bounding box center [804, 180] width 29 height 12
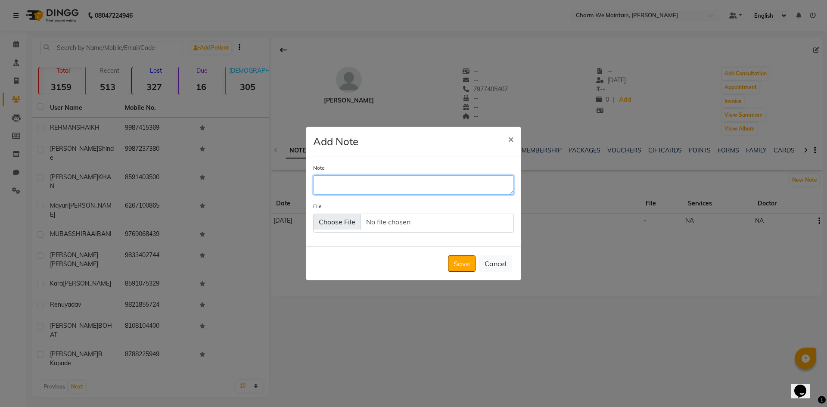
click at [434, 188] on textarea "Note" at bounding box center [413, 184] width 201 height 19
type textarea "DISCONNECTED THE CALL /WHATS APP SENT"
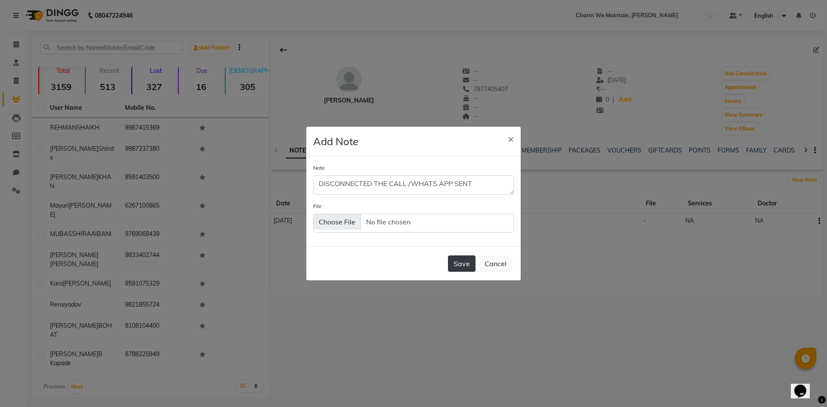
click at [455, 259] on button "Save" at bounding box center [462, 263] width 28 height 16
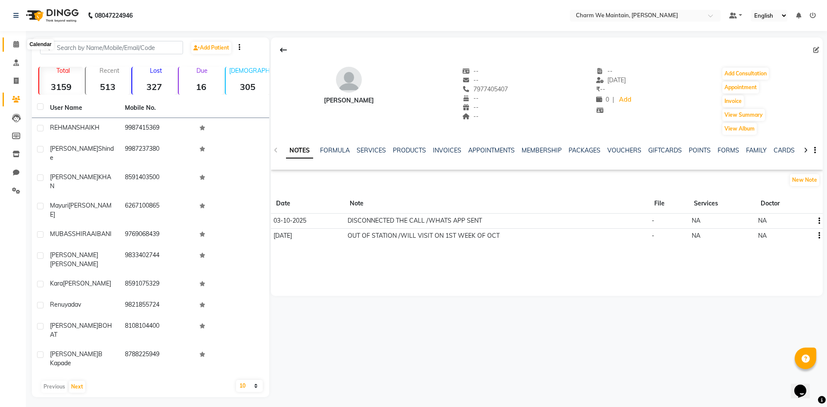
click at [16, 41] on icon at bounding box center [16, 44] width 6 height 6
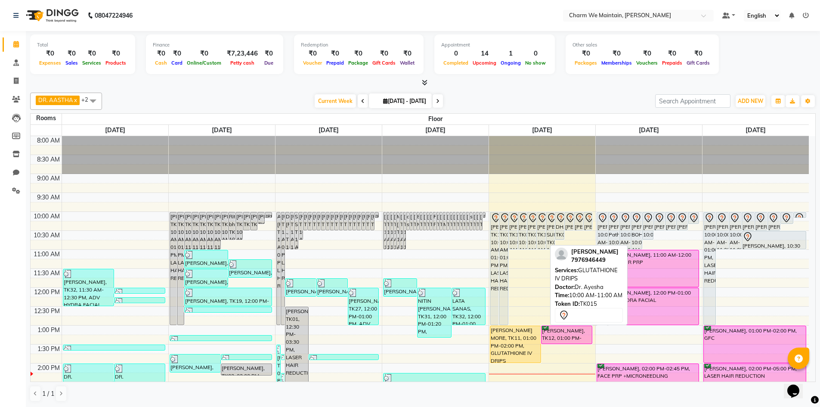
click at [540, 230] on div "[PERSON_NAME], TK15, 10:00 AM-11:00 AM, GLUTATHIONE IV DRIPS" at bounding box center [541, 230] width 9 height 37
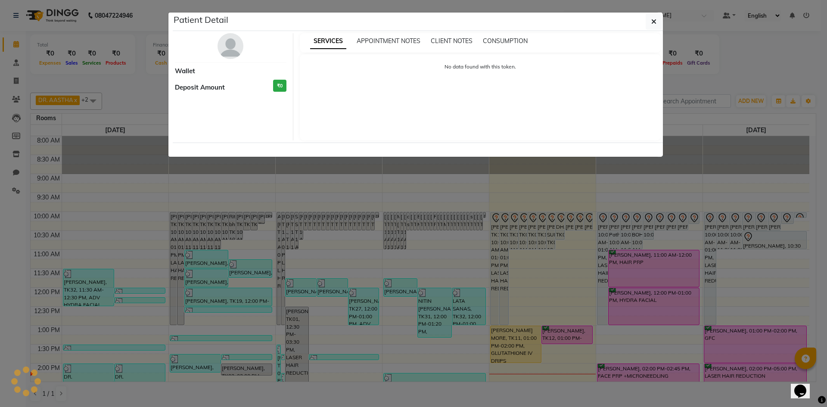
select select "7"
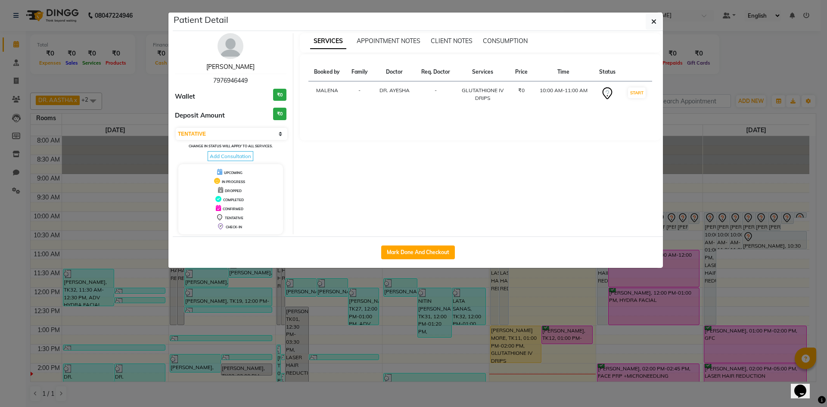
click at [235, 65] on link "[PERSON_NAME]" at bounding box center [230, 67] width 48 height 8
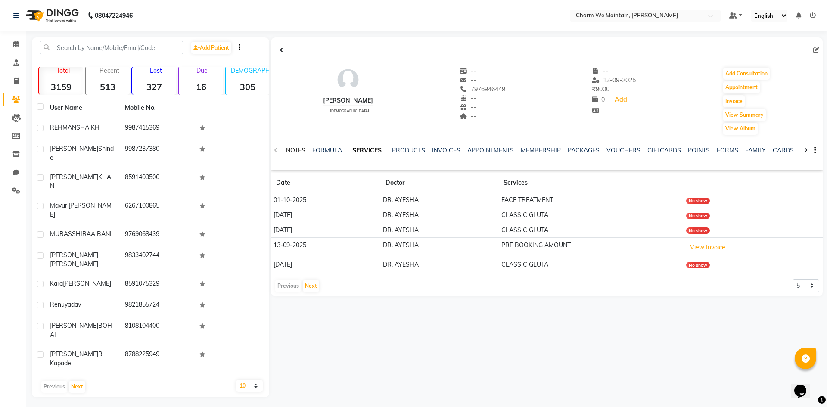
click at [293, 150] on link "NOTES" at bounding box center [295, 150] width 19 height 8
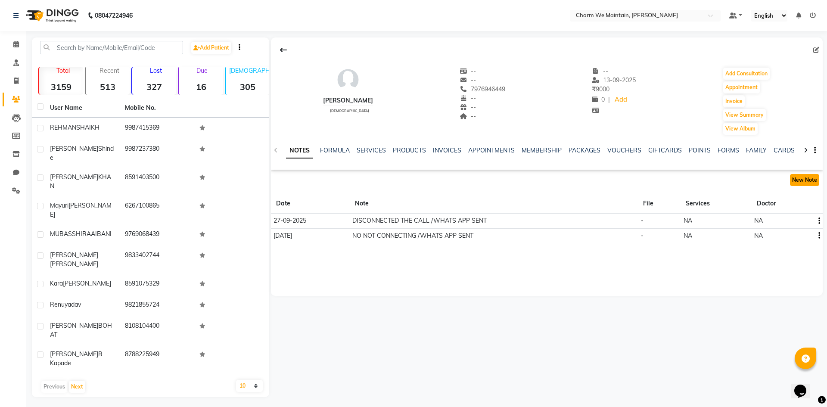
click at [796, 182] on button "New Note" at bounding box center [804, 180] width 29 height 12
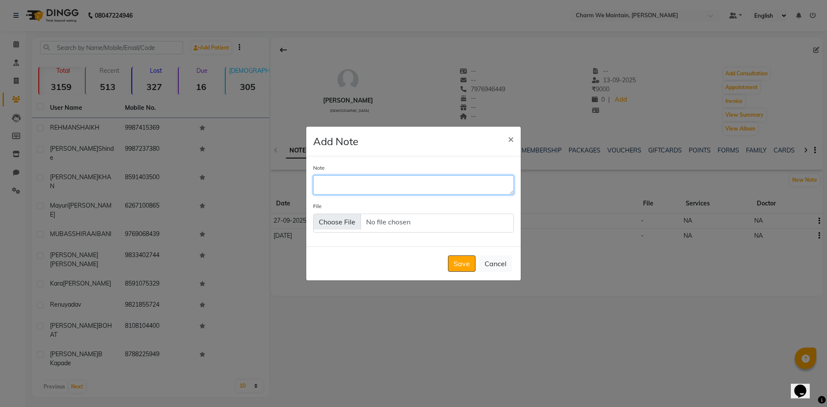
click at [374, 185] on textarea "Note" at bounding box center [413, 184] width 201 height 19
type textarea "[PERSON_NAME] IS CORDINATING WITH THE PATIENT"
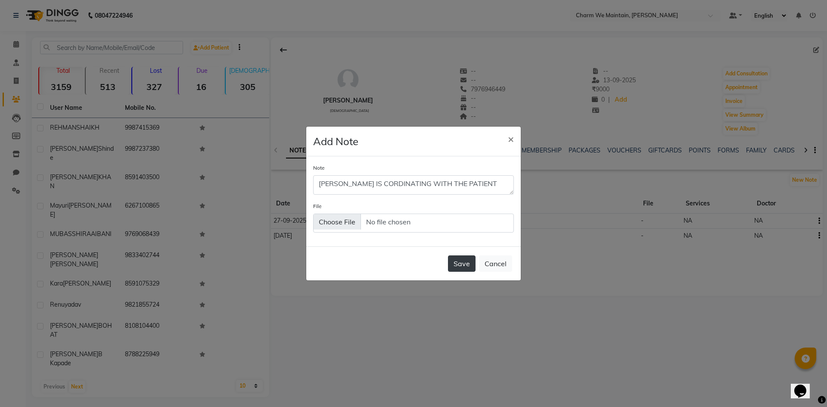
click at [470, 263] on button "Save" at bounding box center [462, 263] width 28 height 16
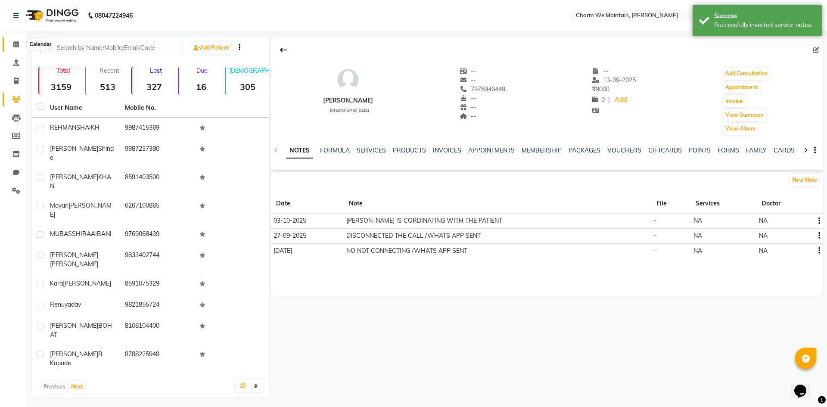
drag, startPoint x: 17, startPoint y: 44, endPoint x: 39, endPoint y: 38, distance: 22.4
click at [17, 44] on icon at bounding box center [16, 44] width 6 height 6
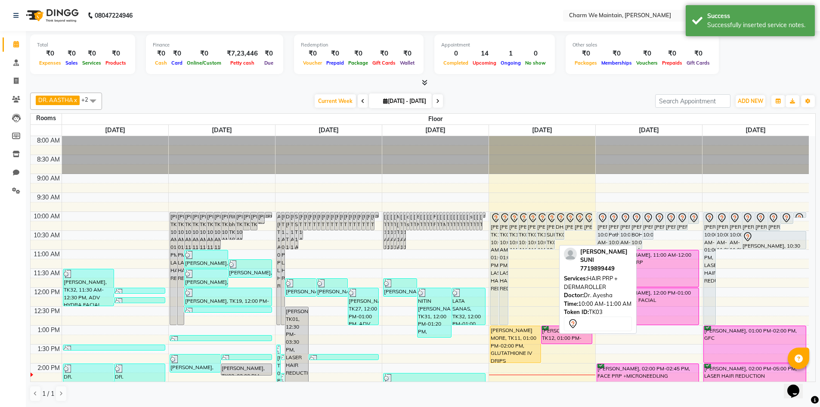
click at [552, 232] on div "[PERSON_NAME] SUNI, TK03, 10:00 AM-11:00 AM, HAIR PRP + DERMAROLLER" at bounding box center [550, 230] width 9 height 37
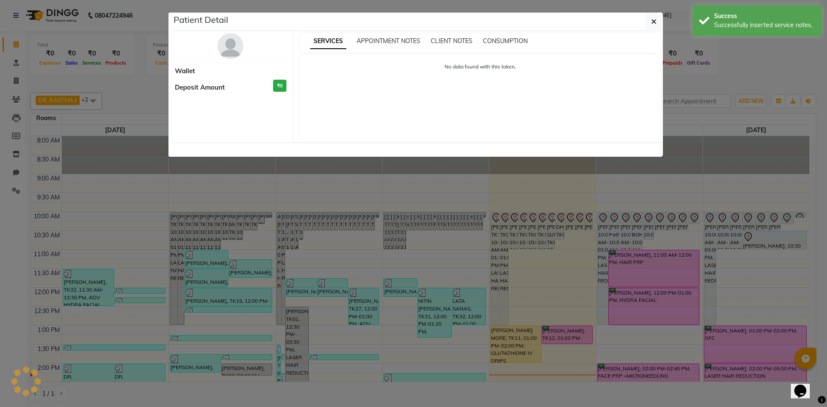
select select "7"
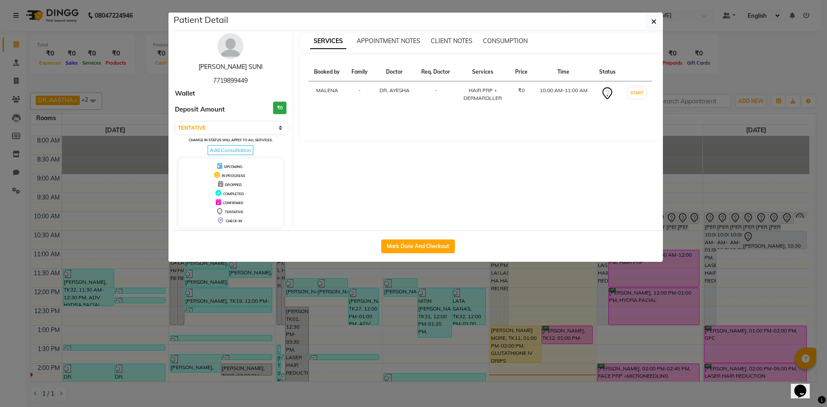
click at [232, 64] on link "[PERSON_NAME] SUNI" at bounding box center [231, 67] width 64 height 8
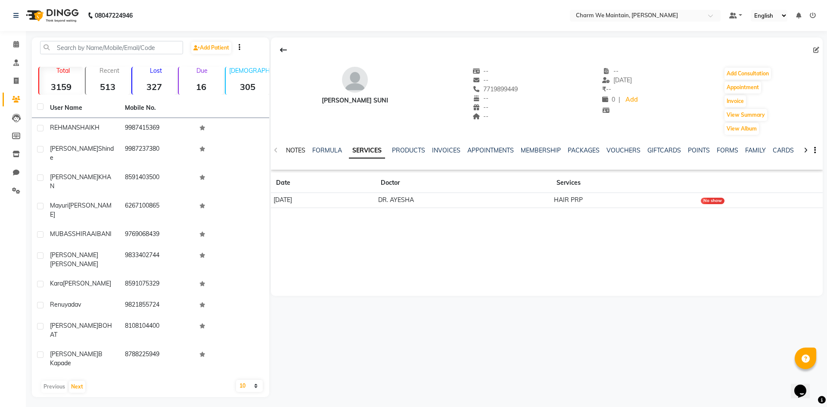
click at [295, 153] on link "NOTES" at bounding box center [295, 150] width 19 height 8
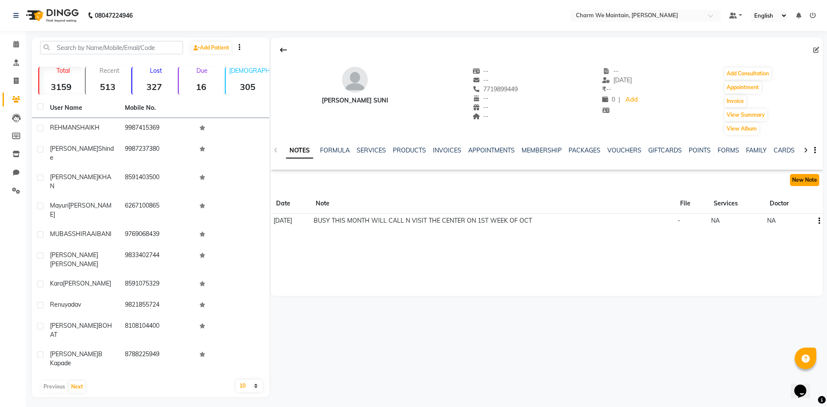
click at [797, 183] on button "New Note" at bounding box center [804, 180] width 29 height 12
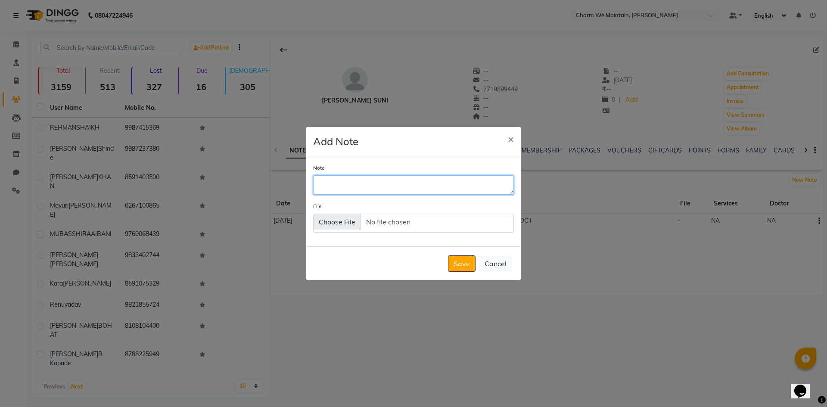
click at [462, 180] on textarea "Note" at bounding box center [413, 184] width 201 height 19
type textarea "NOT REACHABLE /WHATS APP SENT"
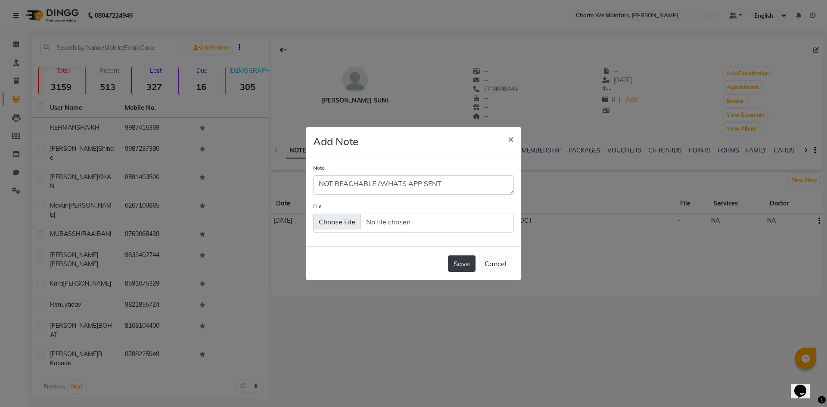
click at [466, 261] on button "Save" at bounding box center [462, 263] width 28 height 16
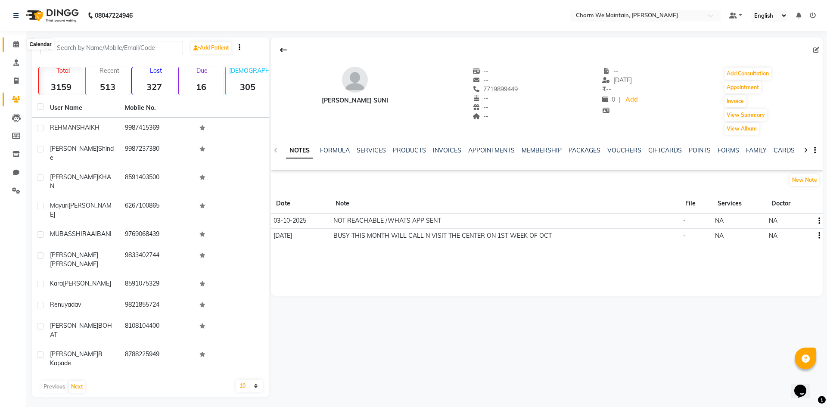
click at [11, 47] on span at bounding box center [16, 45] width 15 height 10
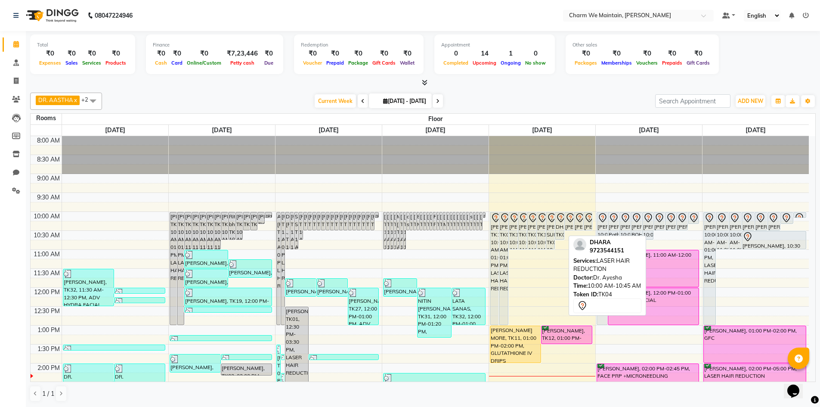
click at [559, 231] on div "DHARA, TK04, 10:00 AM-10:45 AM, LASER HAIR REDUCTION" at bounding box center [559, 225] width 9 height 27
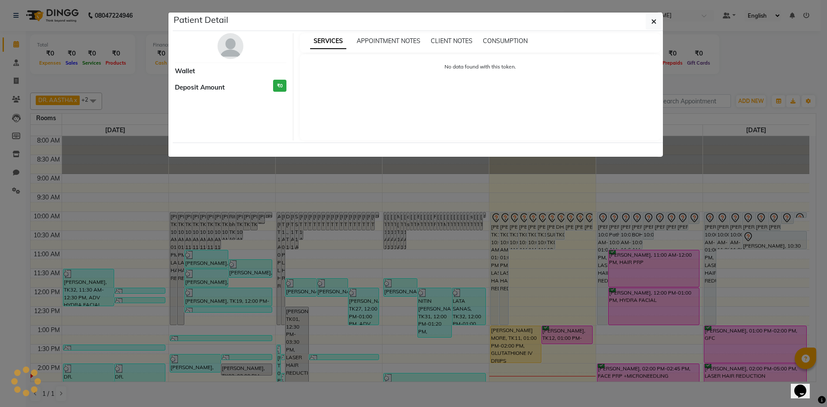
select select "7"
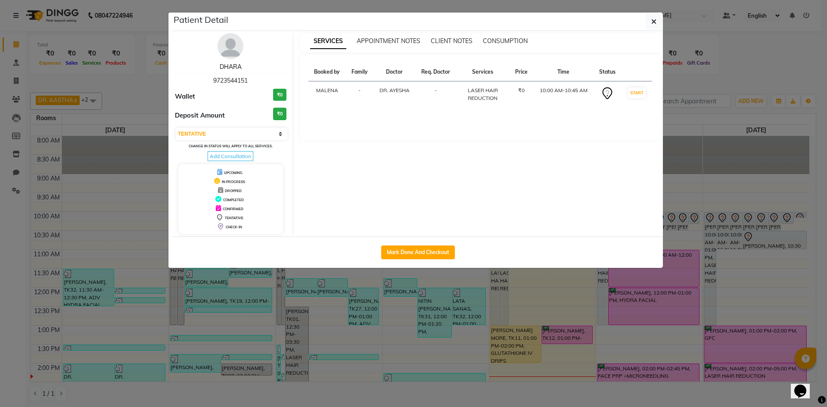
click at [233, 68] on link "DHARA" at bounding box center [231, 67] width 22 height 8
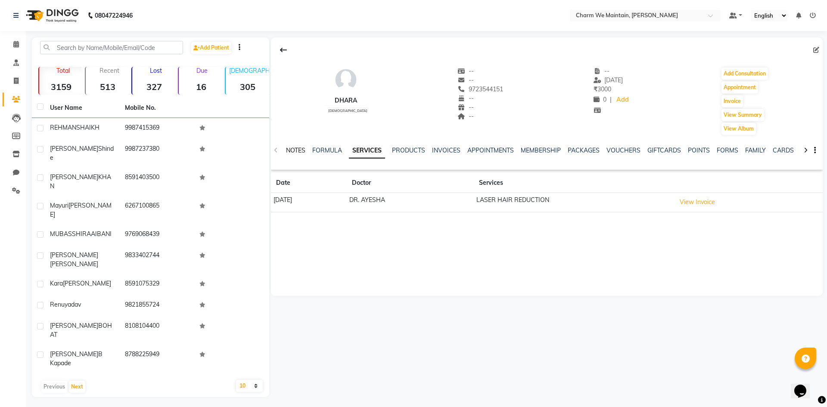
click at [295, 149] on link "NOTES" at bounding box center [295, 150] width 19 height 8
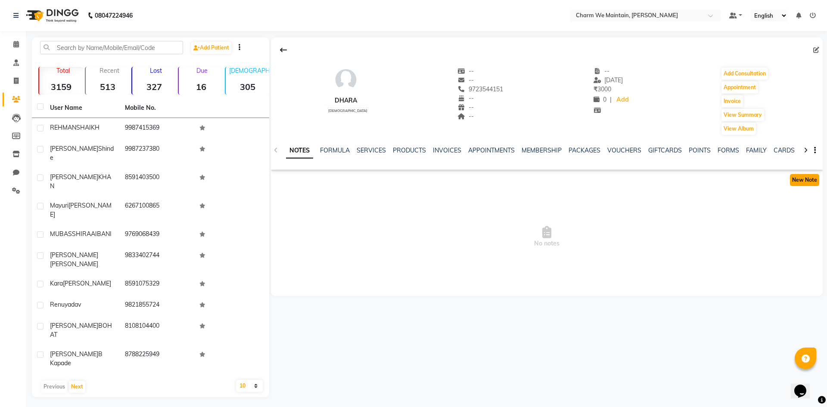
click at [814, 181] on button "New Note" at bounding box center [804, 180] width 29 height 12
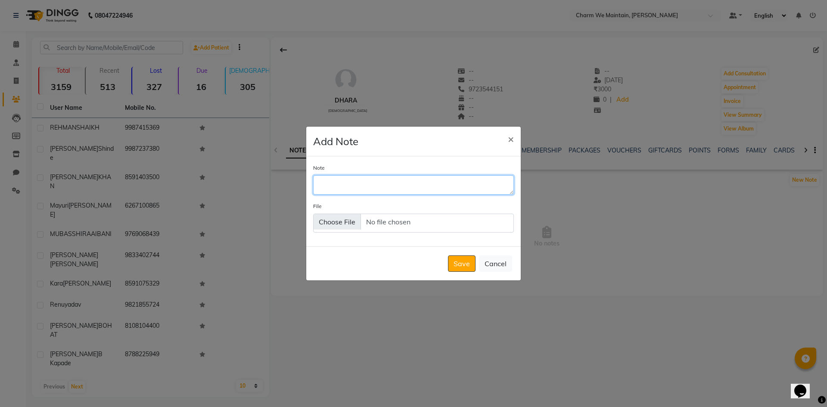
click at [399, 186] on textarea "Note" at bounding box center [413, 184] width 201 height 19
click at [360, 187] on textarea "Note" at bounding box center [413, 184] width 201 height 19
click at [350, 187] on textarea "Note" at bounding box center [413, 184] width 201 height 19
type textarea "WILL COME AFTER [DATE]"
click at [458, 264] on button "Save" at bounding box center [462, 263] width 28 height 16
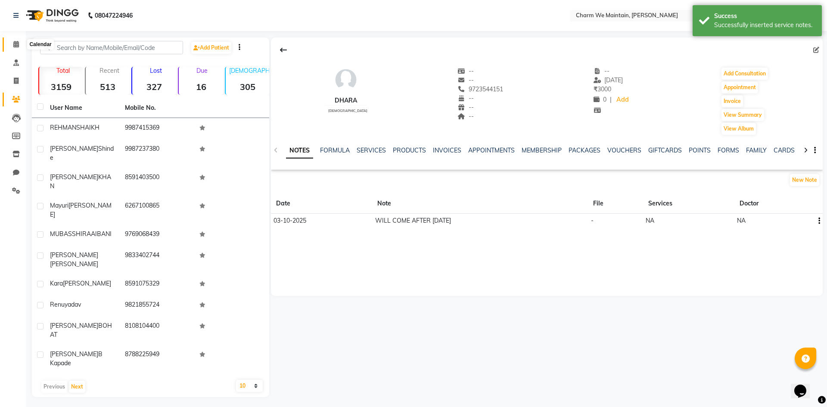
click at [15, 45] on icon at bounding box center [16, 44] width 6 height 6
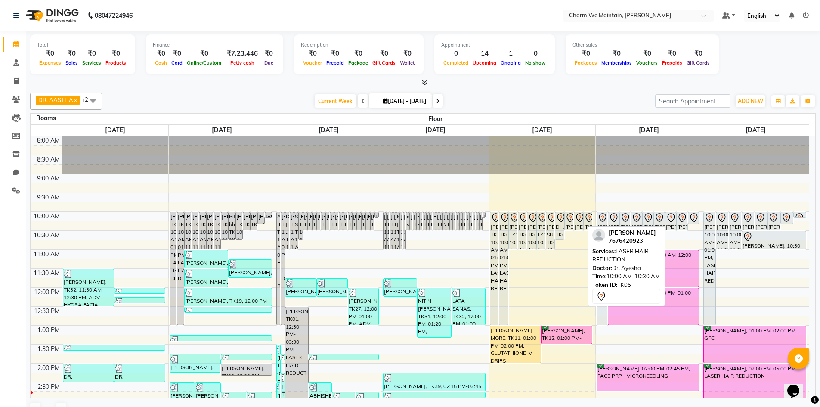
click at [580, 218] on icon at bounding box center [580, 216] width 3 height 3
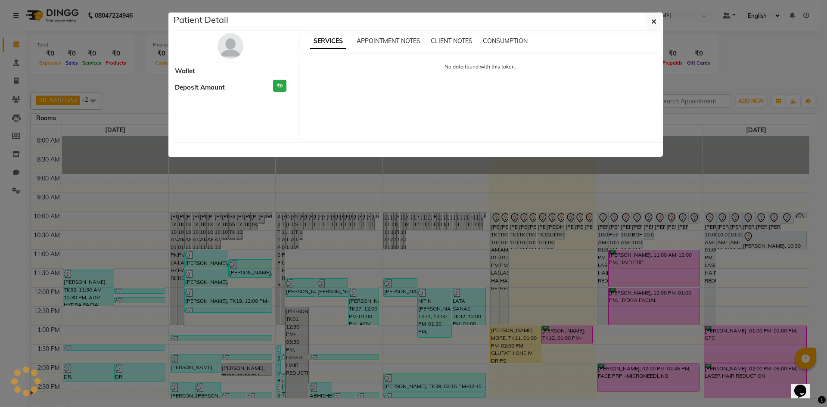
select select "7"
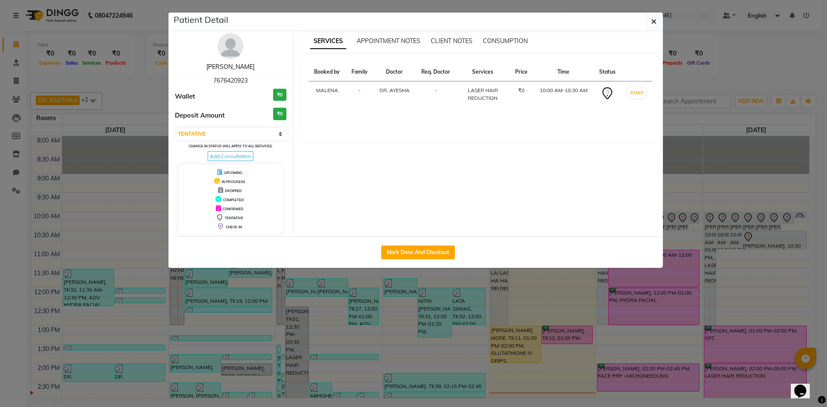
click at [223, 66] on link "[PERSON_NAME]" at bounding box center [230, 67] width 48 height 8
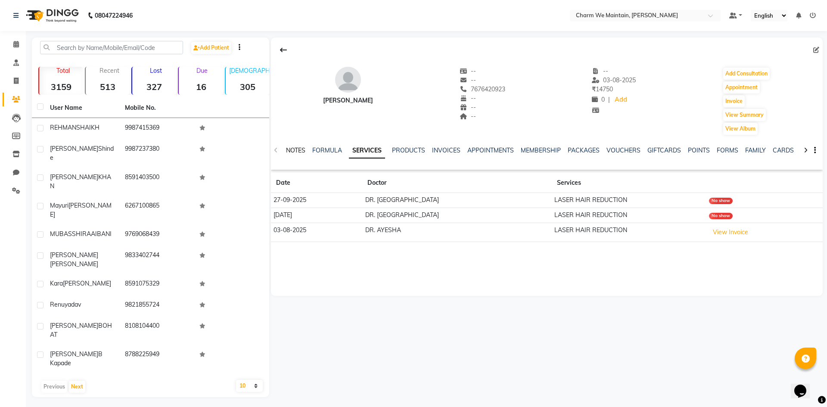
click at [298, 150] on link "NOTES" at bounding box center [295, 150] width 19 height 8
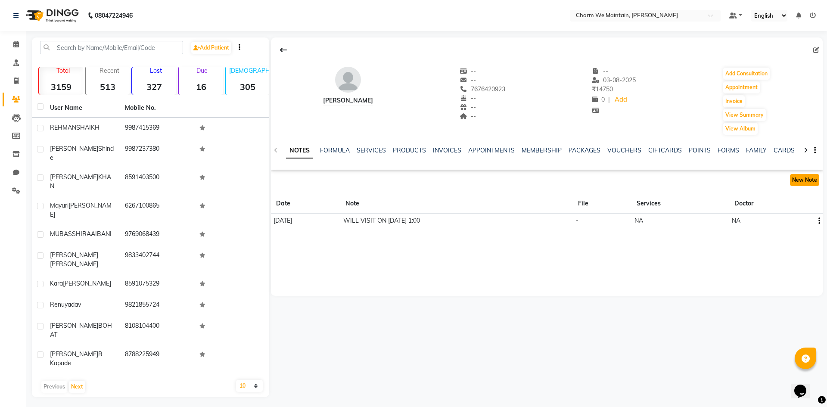
click at [803, 180] on button "New Note" at bounding box center [804, 180] width 29 height 12
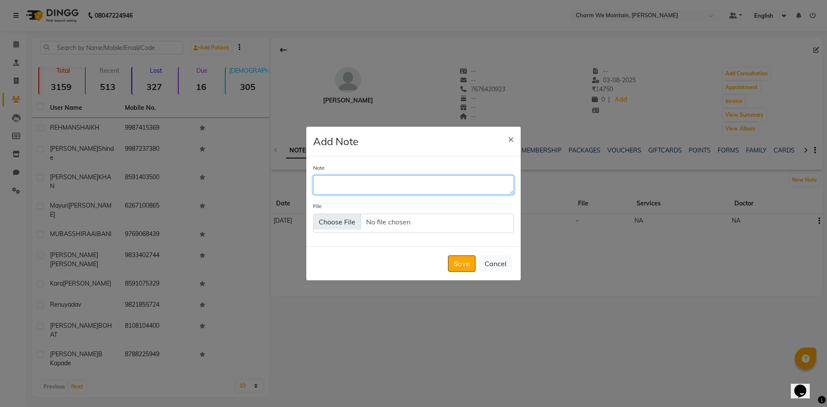
click at [391, 191] on textarea "Note" at bounding box center [413, 184] width 201 height 19
type textarea "NO GROWTH YET WILL VISIT AFTER 10 DAYS"
click at [457, 265] on button "Save" at bounding box center [462, 263] width 28 height 16
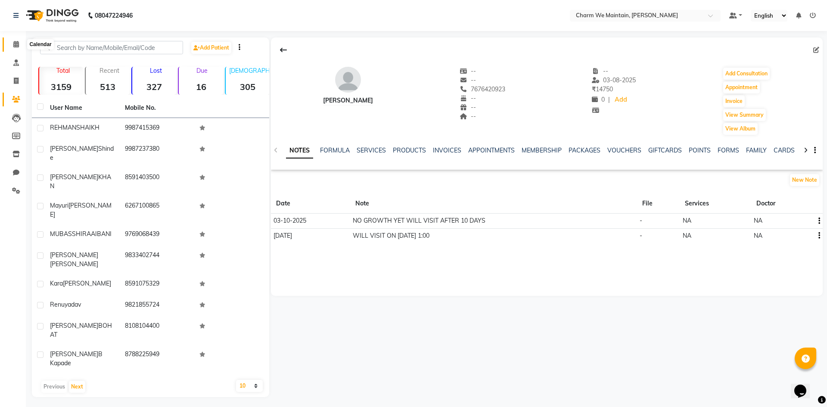
click at [17, 45] on icon at bounding box center [16, 44] width 6 height 6
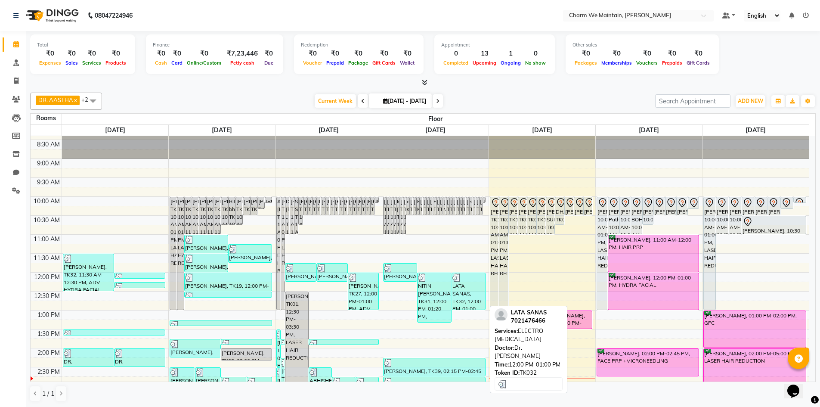
scroll to position [12, 0]
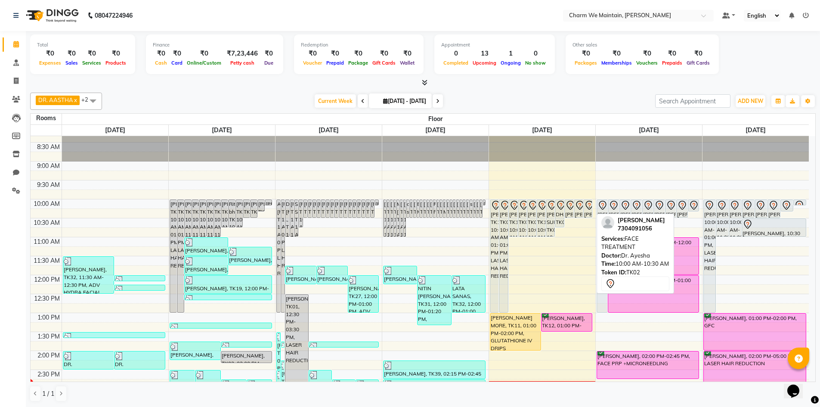
click at [586, 205] on icon at bounding box center [589, 205] width 7 height 9
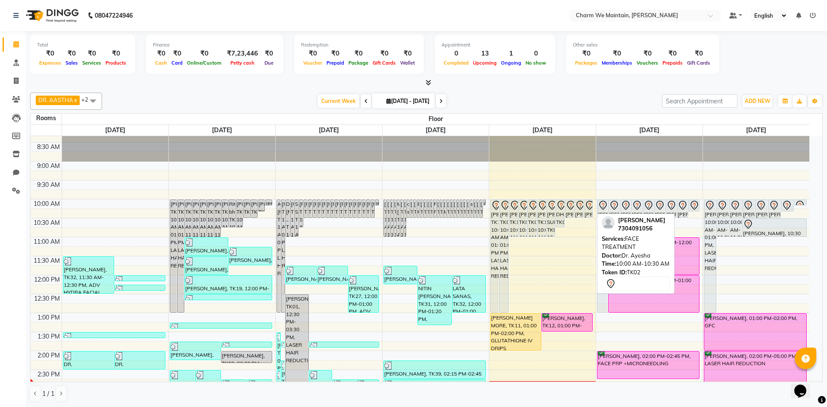
select select "7"
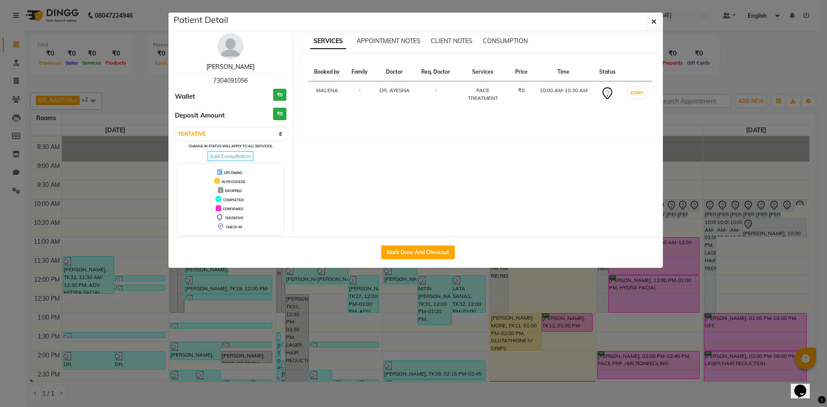
click at [241, 67] on link "[PERSON_NAME]" at bounding box center [230, 67] width 48 height 8
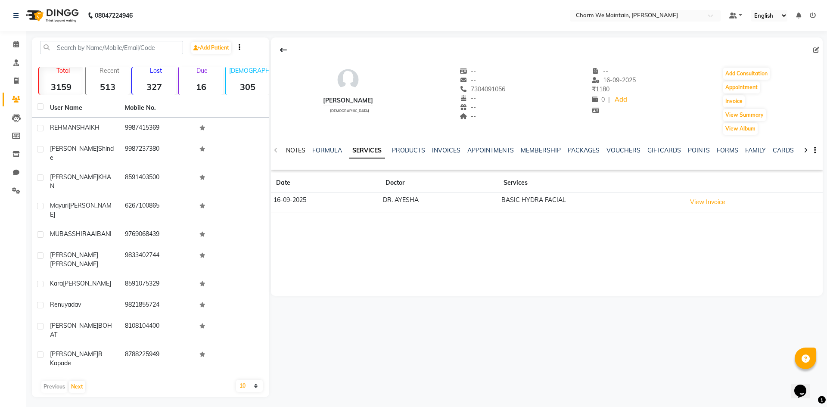
click at [298, 152] on link "NOTES" at bounding box center [295, 150] width 19 height 8
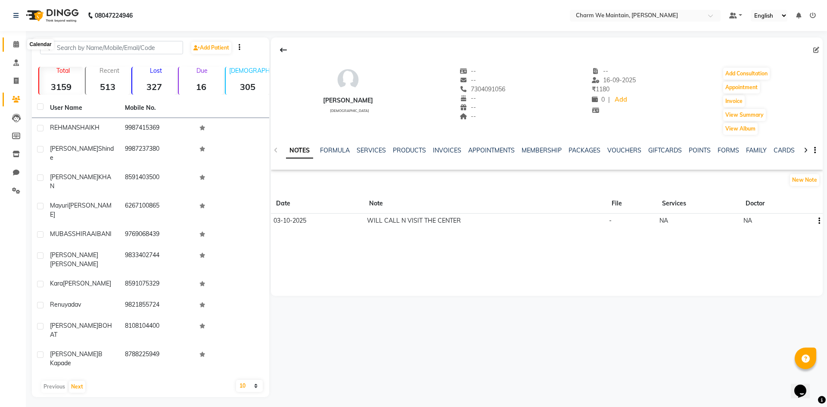
click at [16, 48] on span at bounding box center [16, 45] width 15 height 10
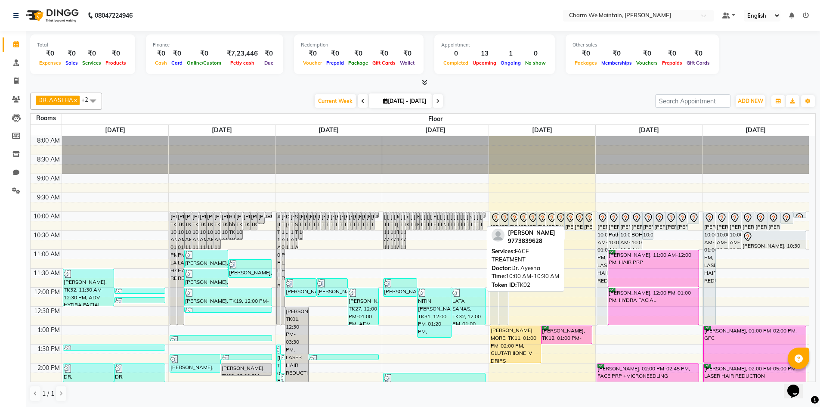
click at [480, 220] on div "[PERSON_NAME], TK02, 10:00 AM-10:30 AM, FACE TREATMENT" at bounding box center [481, 221] width 3 height 18
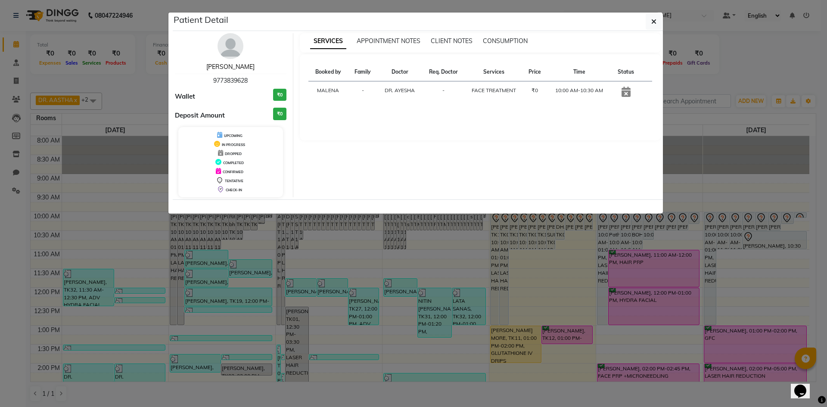
click at [220, 67] on link "[PERSON_NAME]" at bounding box center [230, 67] width 48 height 8
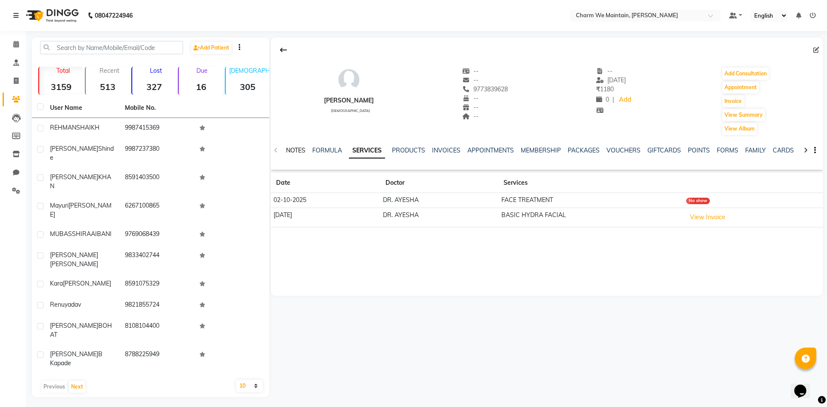
click at [289, 147] on link "NOTES" at bounding box center [295, 150] width 19 height 8
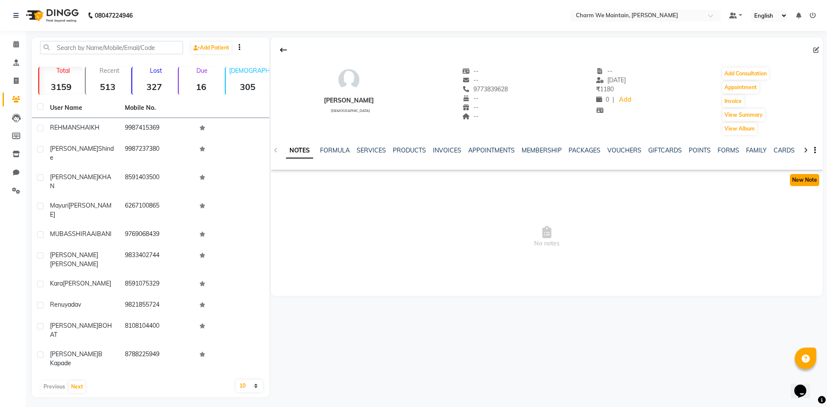
click at [808, 176] on button "New Note" at bounding box center [804, 180] width 29 height 12
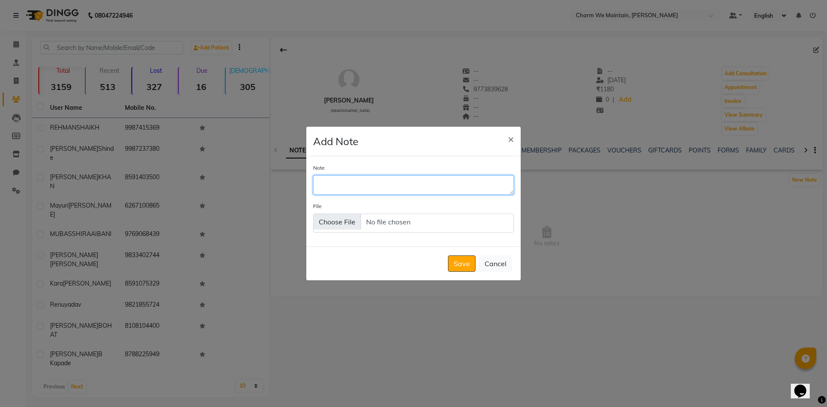
click at [387, 192] on textarea "Note" at bounding box center [413, 184] width 201 height 19
type textarea "WILL CALL N VISIT THE CENTER"
click at [465, 268] on button "Save" at bounding box center [462, 263] width 28 height 16
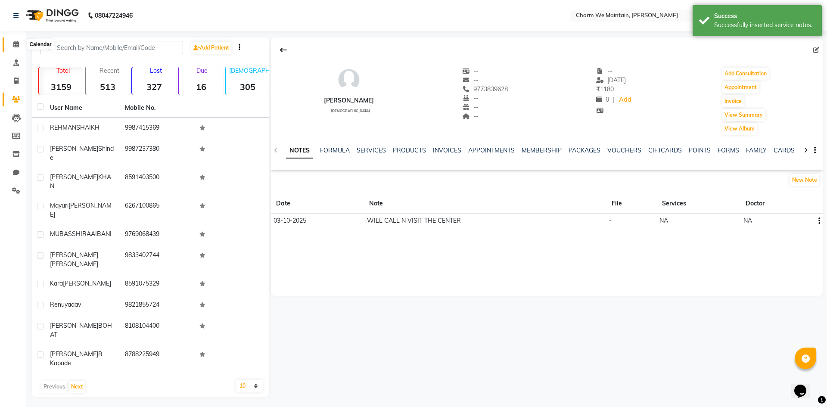
click at [18, 47] on icon at bounding box center [16, 44] width 6 height 6
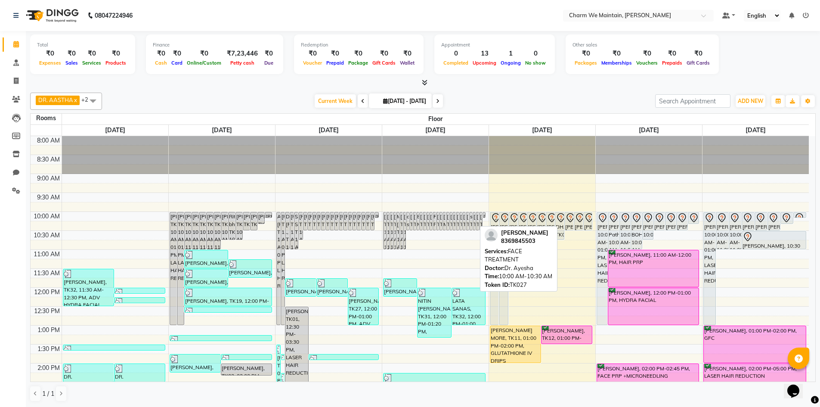
click at [475, 220] on div "[PERSON_NAME], TK27, 10:00 AM-10:30 AM, FACE TREATMENT" at bounding box center [474, 221] width 3 height 18
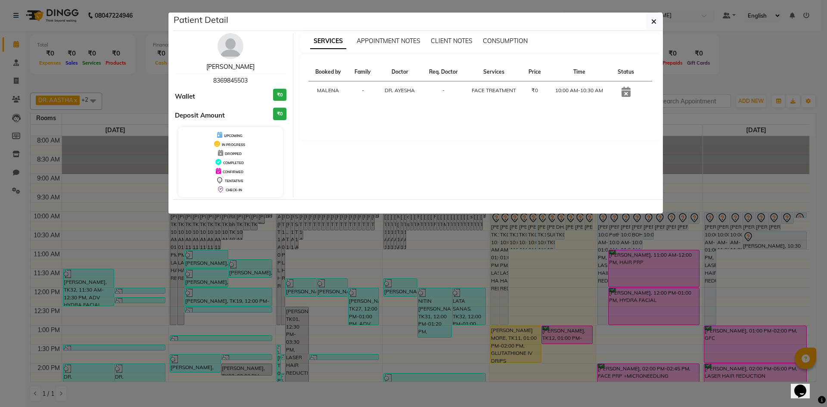
click at [239, 67] on link "[PERSON_NAME]" at bounding box center [230, 67] width 48 height 8
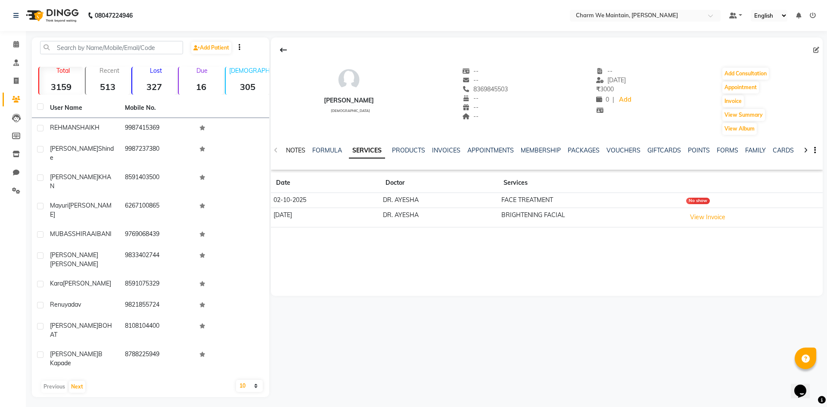
click at [292, 146] on link "NOTES" at bounding box center [295, 150] width 19 height 8
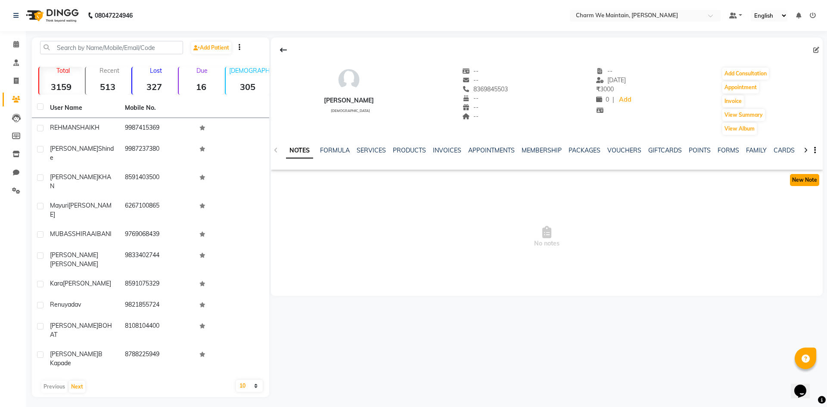
click at [807, 181] on button "New Note" at bounding box center [804, 180] width 29 height 12
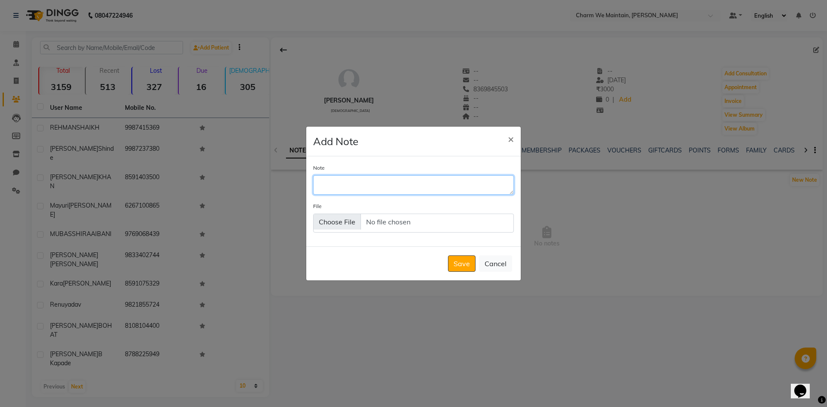
click at [454, 186] on textarea "Note" at bounding box center [413, 184] width 201 height 19
type textarea "K"
type textarea "WILL VISIT AFTER [DATE]"
click at [463, 263] on button "Save" at bounding box center [462, 263] width 28 height 16
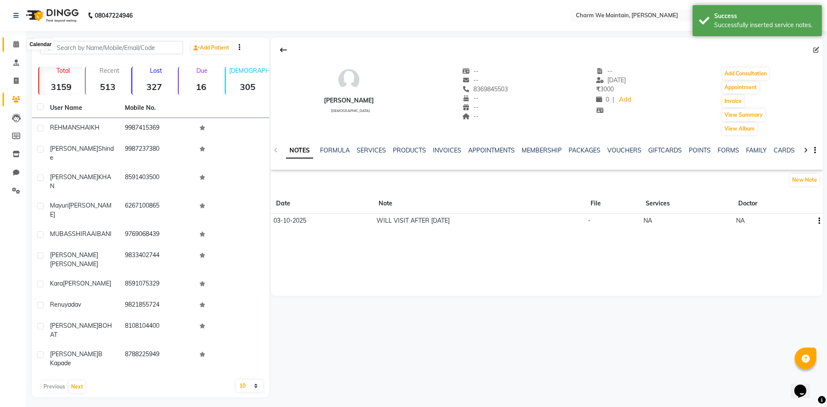
click at [16, 45] on icon at bounding box center [16, 44] width 6 height 6
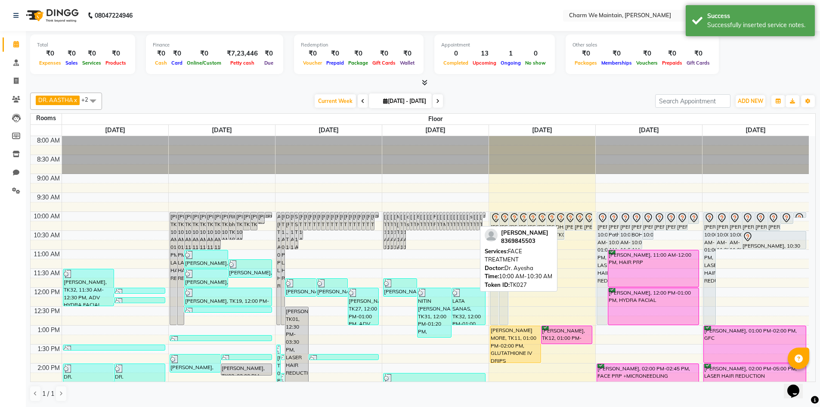
click at [474, 217] on div "[PERSON_NAME], TK27, 10:00 AM-10:30 AM, FACE TREATMENT" at bounding box center [474, 221] width 3 height 18
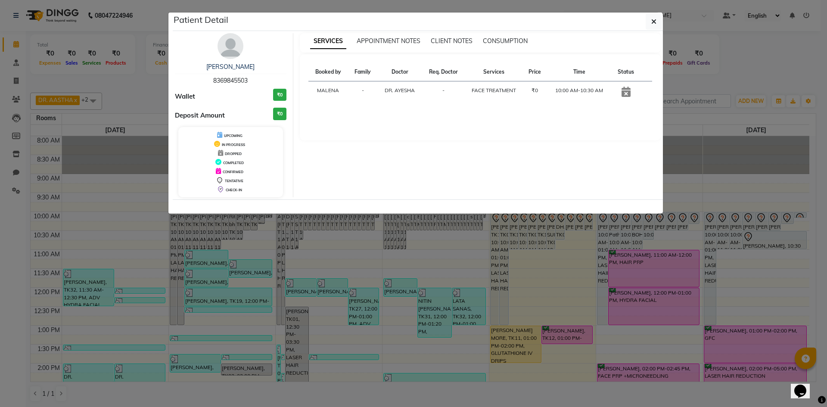
drag, startPoint x: 255, startPoint y: 81, endPoint x: 203, endPoint y: 80, distance: 52.5
click at [203, 80] on div "[PERSON_NAME] 8369845503" at bounding box center [231, 73] width 112 height 23
copy span "8369845503"
click at [650, 25] on button "button" at bounding box center [653, 21] width 16 height 16
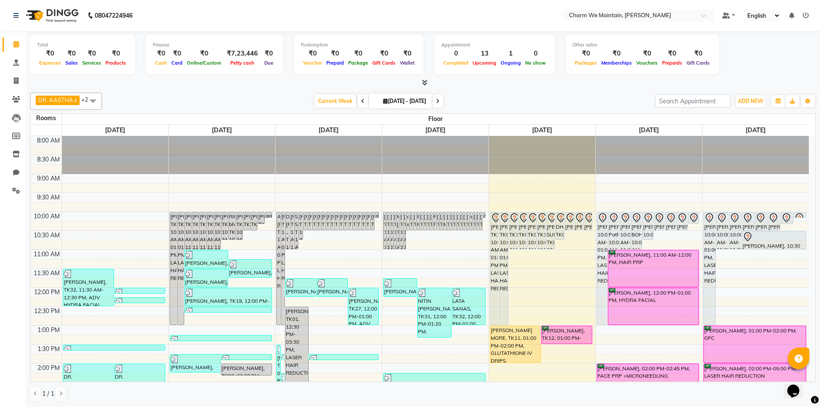
click at [440, 103] on icon at bounding box center [437, 101] width 3 height 5
type input "[DATE]"
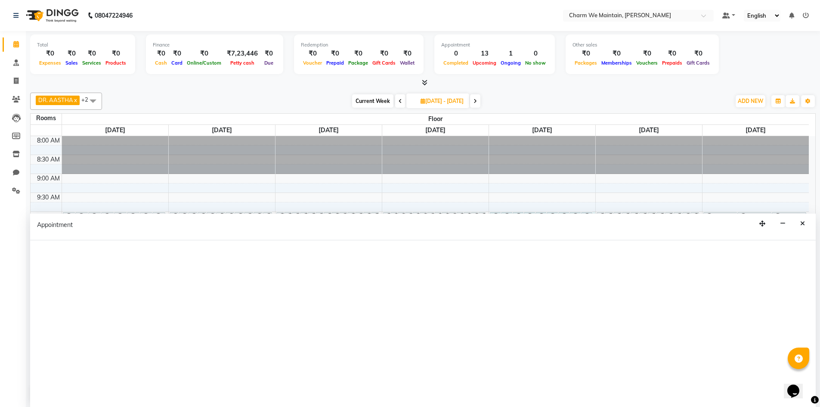
select select "tentative"
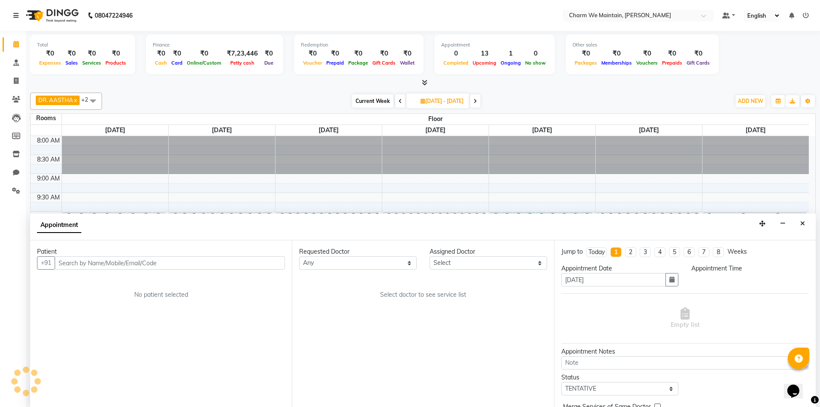
scroll to position [0, 0]
select select "600"
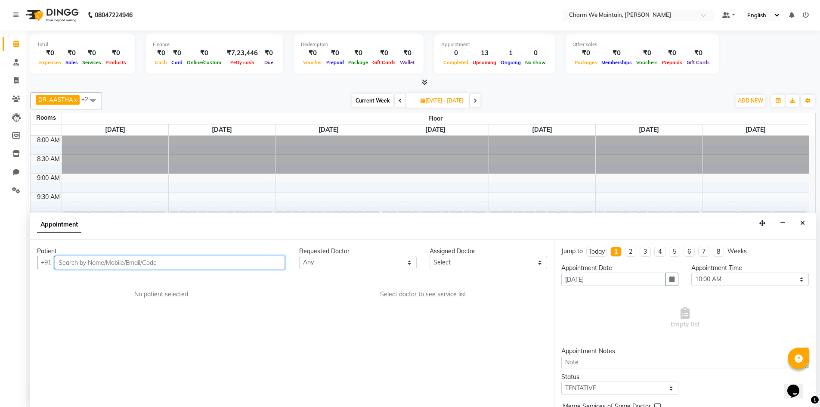
click at [157, 266] on input "text" at bounding box center [170, 262] width 230 height 13
paste input "8369845503"
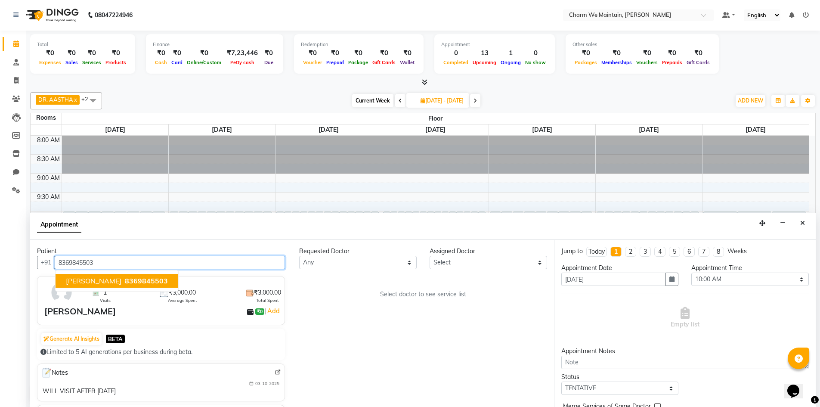
type input "8369845503"
click at [528, 262] on select "Select DR. AYESHA DR. [GEOGRAPHIC_DATA]" at bounding box center [489, 262] width 118 height 13
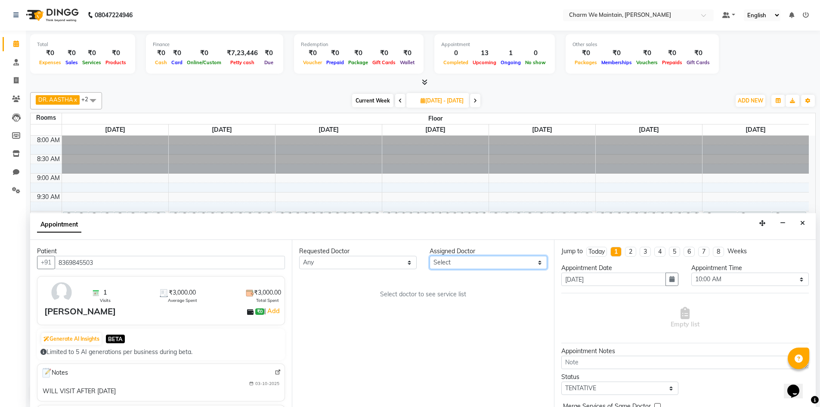
select select "86210"
click at [430, 256] on select "Select DR. AYESHA DR. [GEOGRAPHIC_DATA]" at bounding box center [489, 262] width 118 height 13
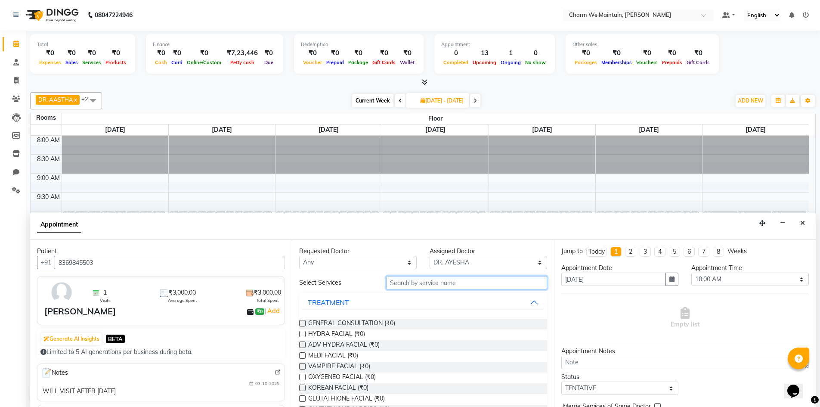
click at [436, 282] on input "text" at bounding box center [466, 282] width 161 height 13
type input "FACE"
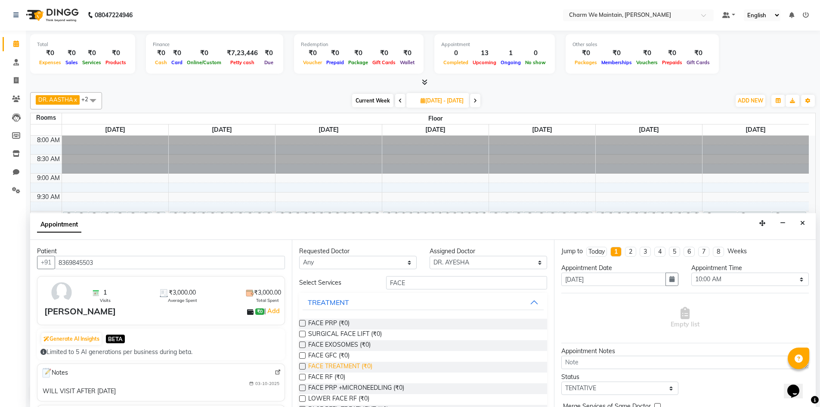
click at [336, 363] on span "FACE TREATMENT (₹0)" at bounding box center [340, 367] width 64 height 11
checkbox input "false"
select select "4343"
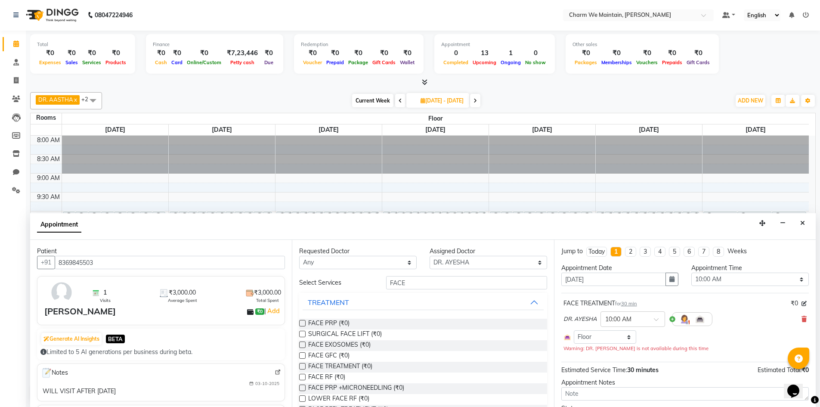
scroll to position [74, 0]
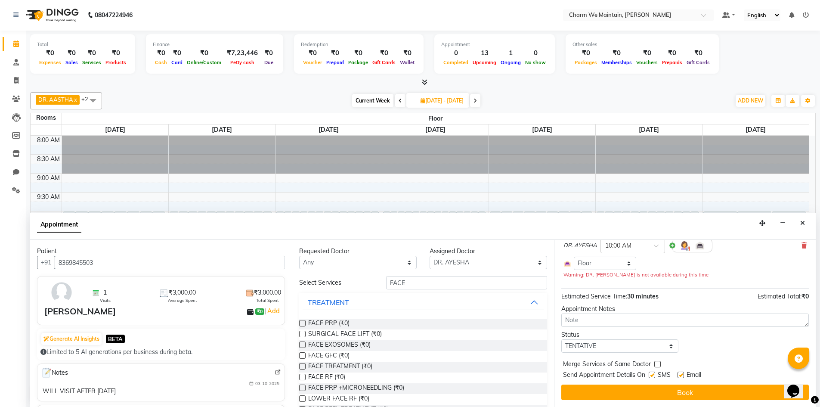
click at [653, 374] on label at bounding box center [652, 375] width 6 height 6
click at [653, 374] on input "checkbox" at bounding box center [652, 376] width 6 height 6
checkbox input "false"
click at [681, 375] on label at bounding box center [681, 375] width 6 height 6
click at [681, 375] on input "checkbox" at bounding box center [681, 376] width 6 height 6
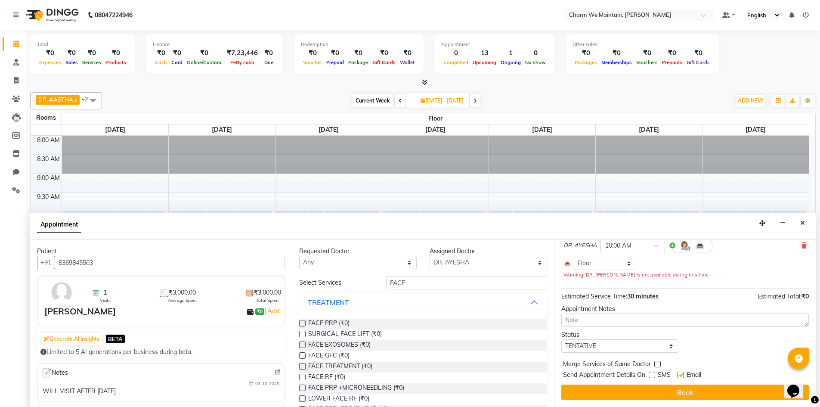
checkbox input "false"
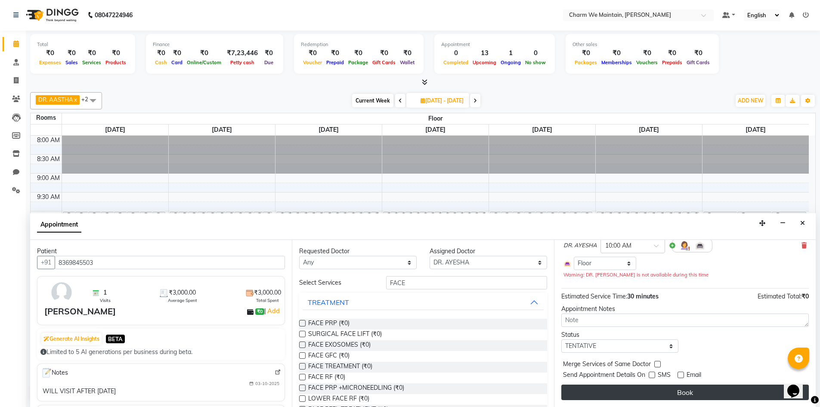
click at [682, 389] on button "Book" at bounding box center [686, 393] width 248 height 16
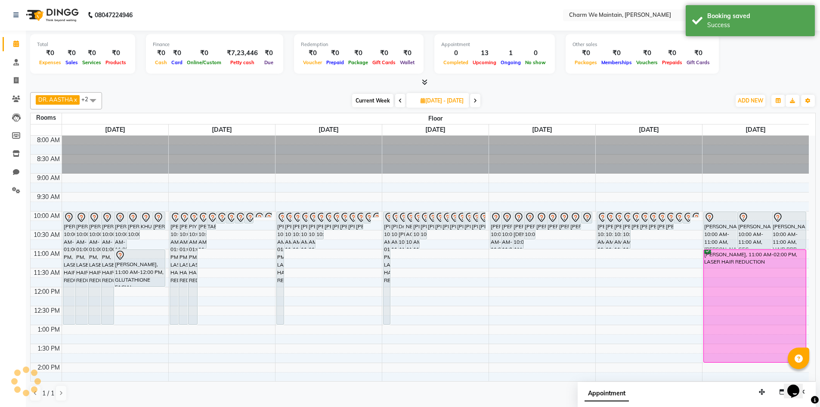
scroll to position [0, 0]
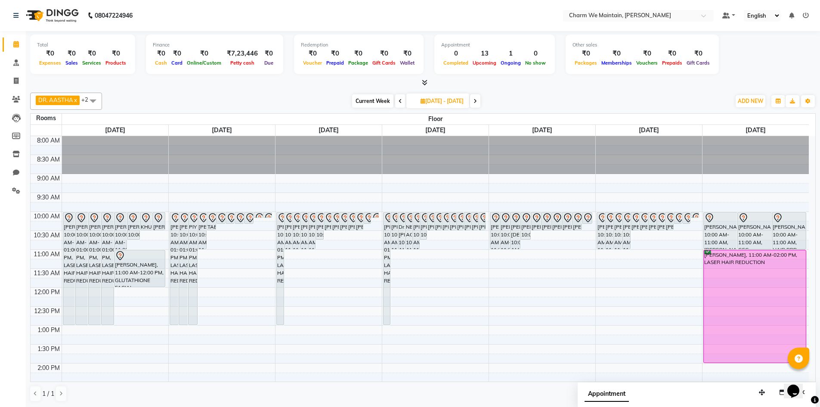
click at [399, 101] on icon at bounding box center [400, 101] width 3 height 5
type input "[DATE]"
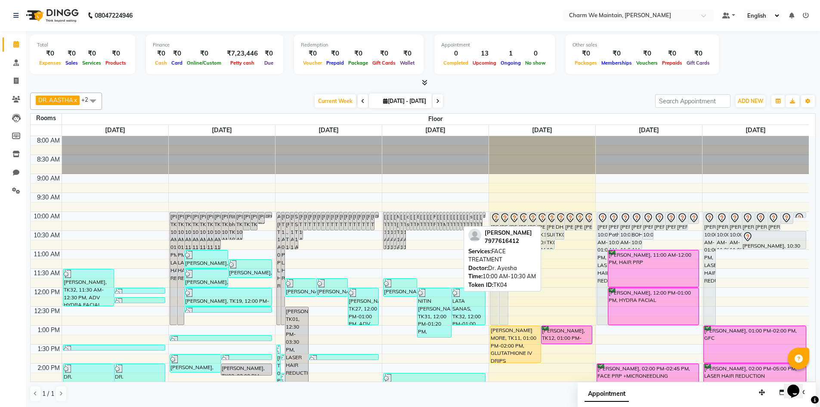
click at [457, 220] on div "[PERSON_NAME], TK04, 10:00 AM-10:30 AM, FACE TREATMENT" at bounding box center [457, 221] width 3 height 18
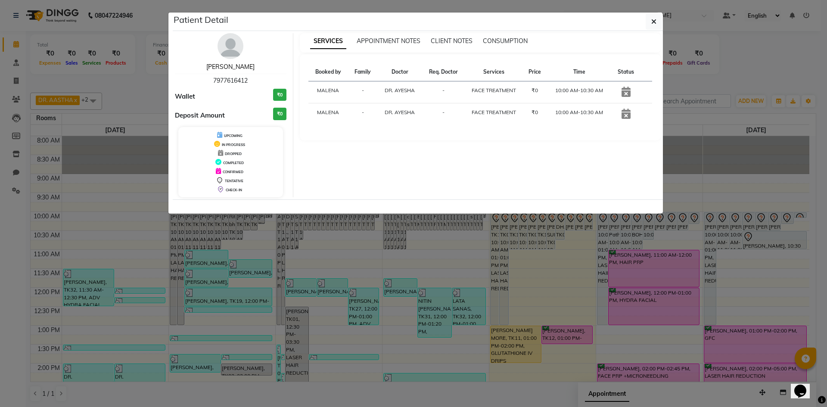
click at [233, 66] on link "[PERSON_NAME]" at bounding box center [230, 67] width 48 height 8
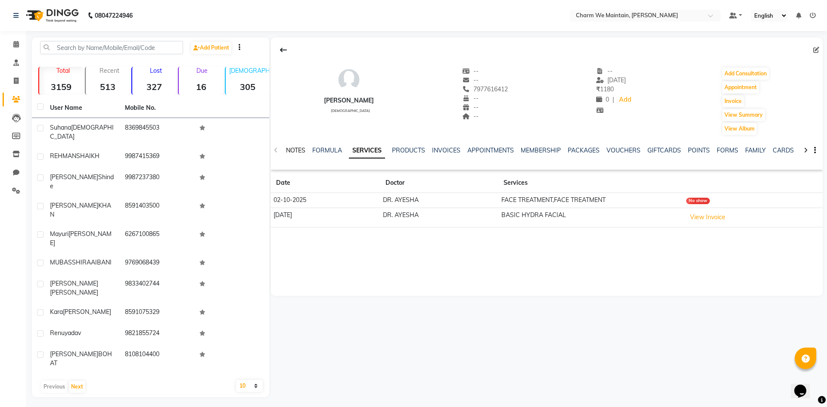
click at [297, 150] on link "NOTES" at bounding box center [295, 150] width 19 height 8
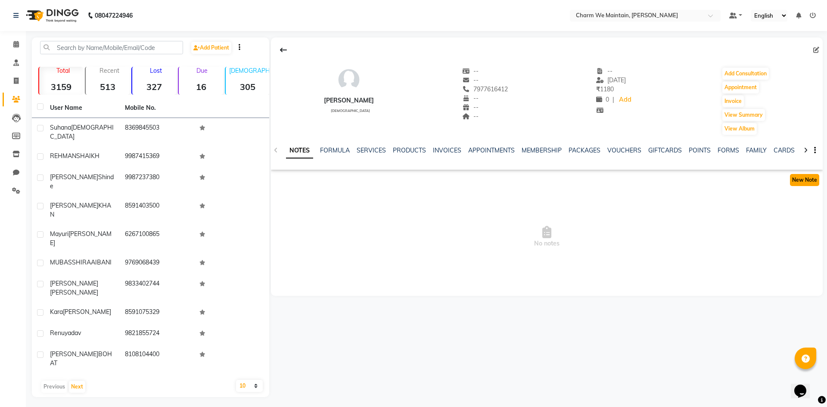
click at [809, 180] on button "New Note" at bounding box center [804, 180] width 29 height 12
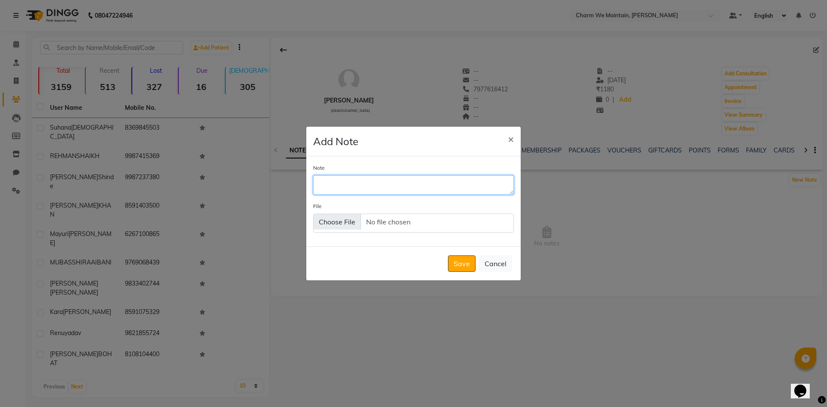
click at [379, 189] on textarea "Note" at bounding box center [413, 184] width 201 height 19
type textarea "NOT REACHABLE /WHATS APP SENT"
click at [455, 272] on div "Save Cancel" at bounding box center [413, 263] width 214 height 34
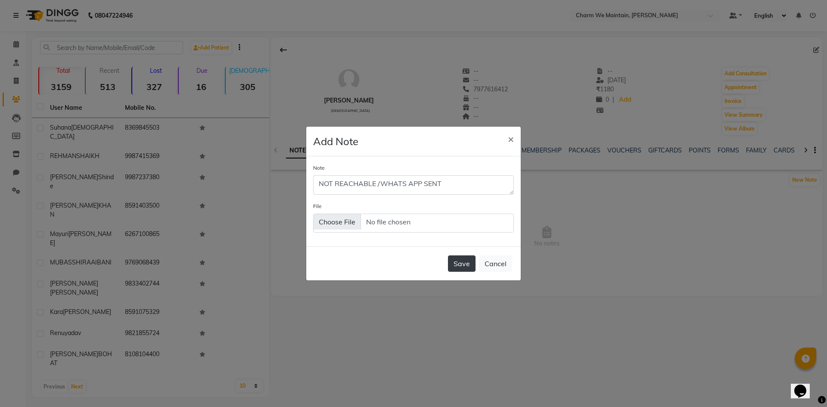
click at [461, 263] on button "Save" at bounding box center [462, 263] width 28 height 16
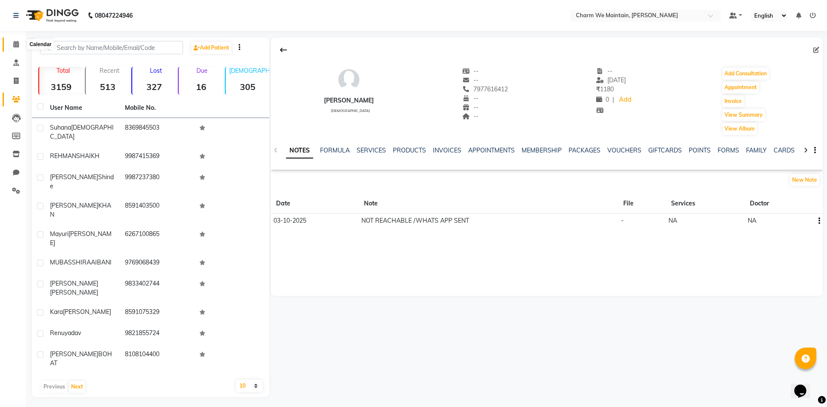
click at [15, 47] on icon at bounding box center [16, 44] width 6 height 6
